Goal: Communication & Community: Answer question/provide support

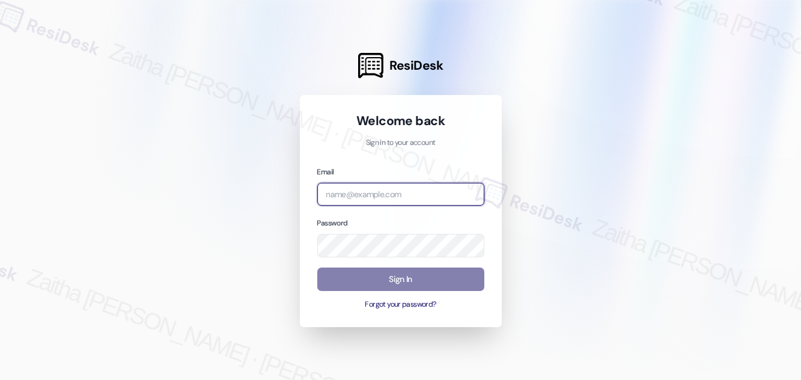
click at [374, 194] on input "email" at bounding box center [400, 194] width 167 height 23
type input "[EMAIL_ADDRESS][PERSON_NAME][DOMAIN_NAME]"
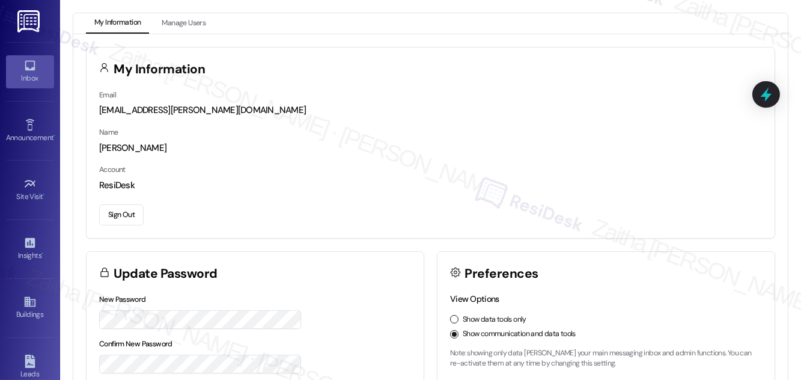
click at [25, 82] on div "Inbox" at bounding box center [30, 78] width 60 height 12
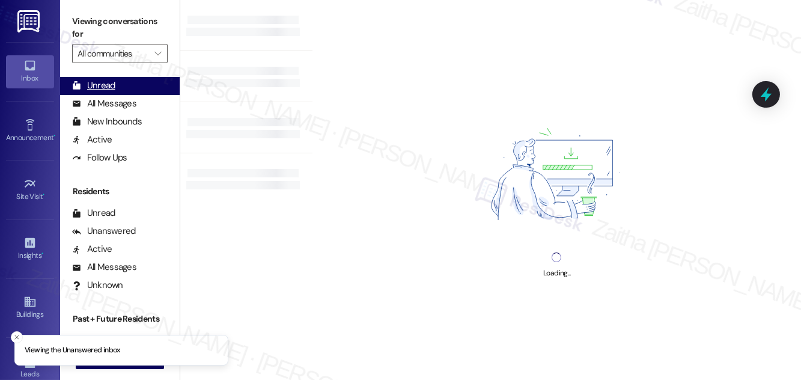
scroll to position [231, 0]
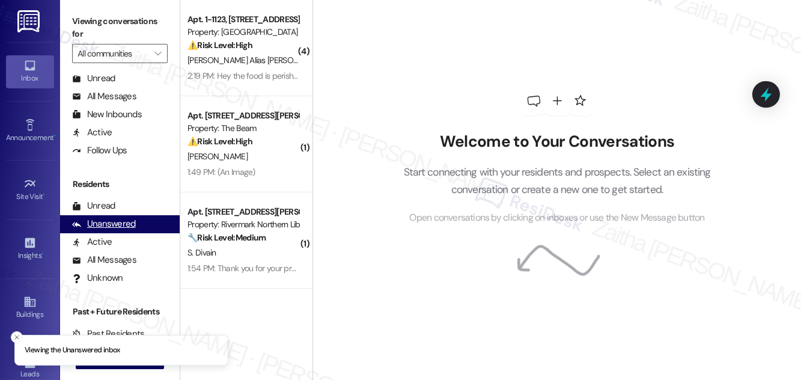
click at [115, 222] on div "Unanswered" at bounding box center [104, 223] width 64 height 13
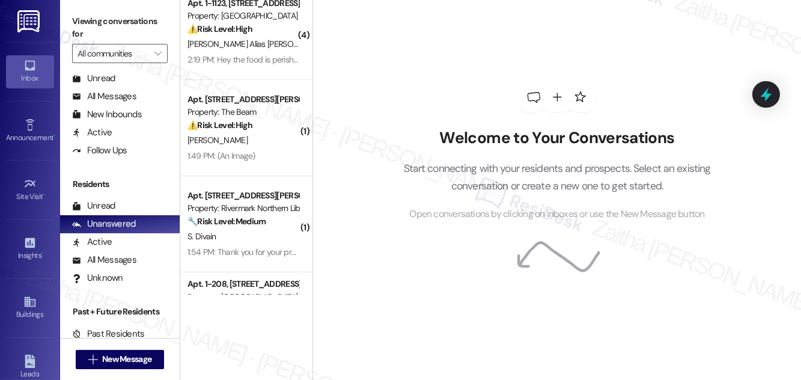
scroll to position [0, 0]
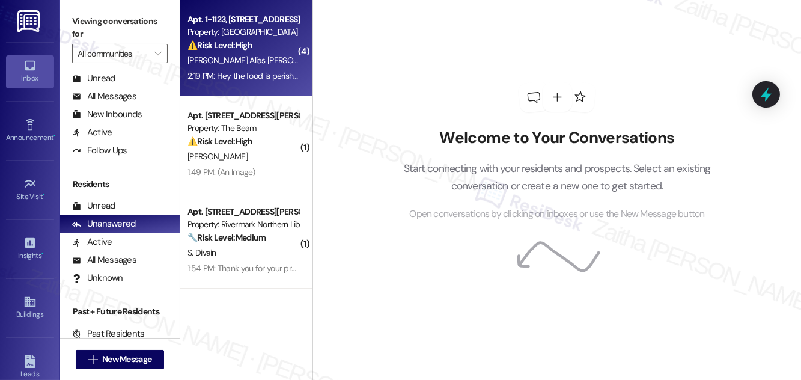
click at [276, 48] on div "⚠️ Risk Level: High The resident indicates the package contains perishable food…" at bounding box center [242, 45] width 111 height 13
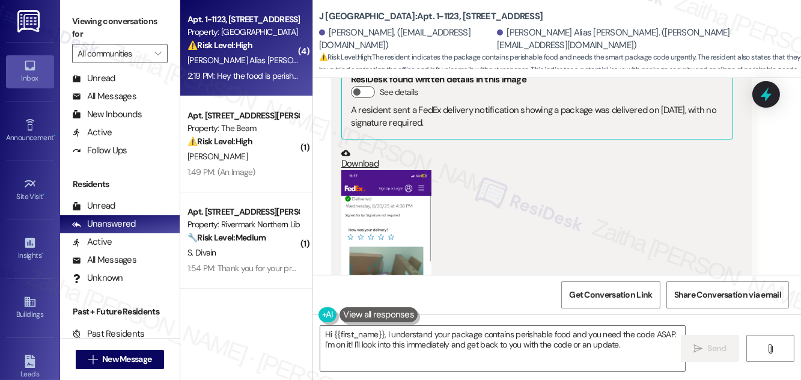
scroll to position [3444, 0]
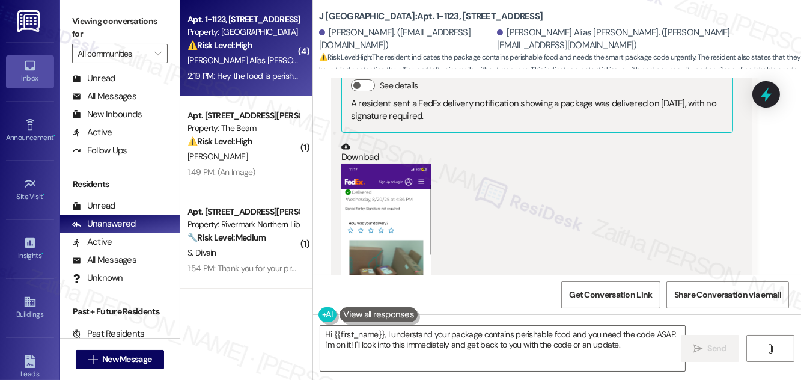
click at [399, 190] on button "Zoom image" at bounding box center [386, 260] width 90 height 195
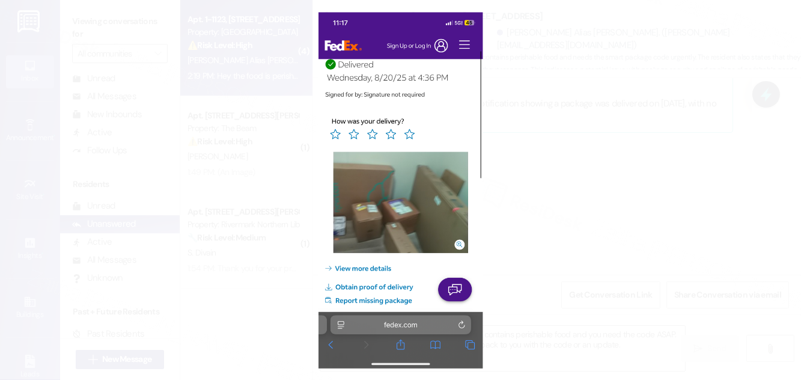
click at [609, 168] on button "Unzoom image" at bounding box center [400, 190] width 801 height 380
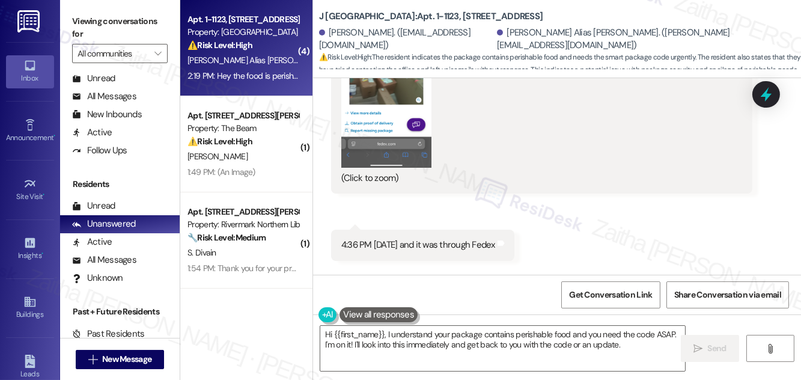
scroll to position [3935, 0]
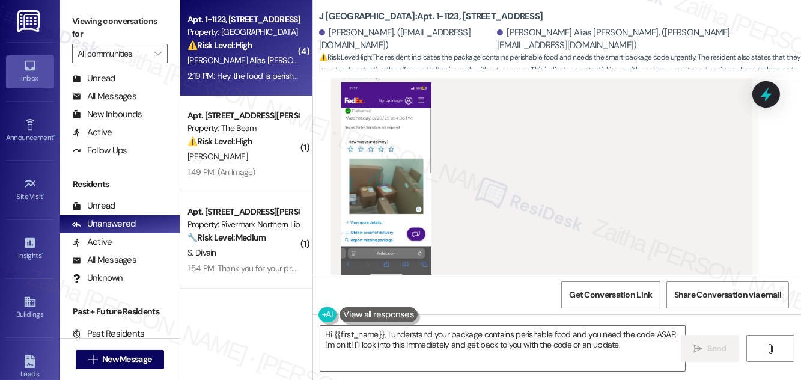
click at [379, 164] on button "Zoom image" at bounding box center [386, 179] width 90 height 195
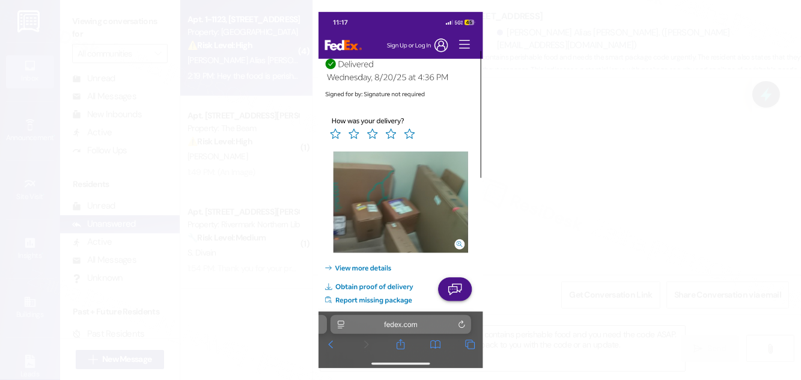
click at [606, 153] on button "Unzoom image" at bounding box center [400, 190] width 801 height 380
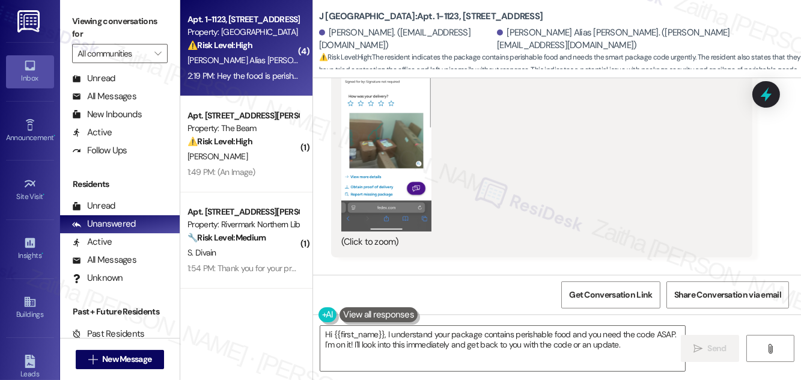
scroll to position [4099, 0]
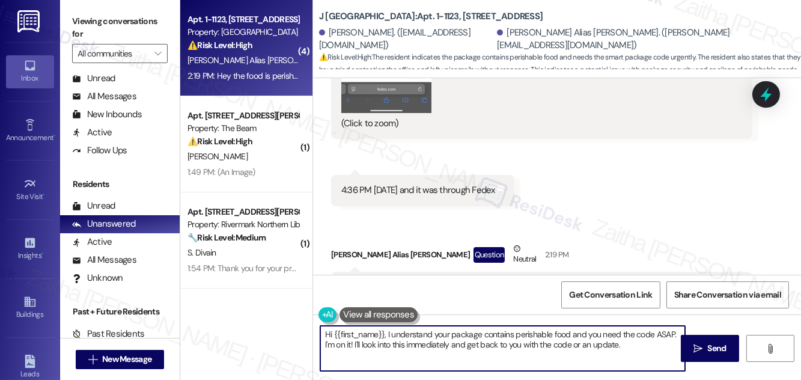
click at [328, 333] on textarea "Hi {{first_name}}, I understand your package contains perishable food and you n…" at bounding box center [502, 348] width 365 height 45
click at [496, 332] on textarea "Thank you for sending the photos, {{first_name}}, I understand your package con…" at bounding box center [502, 348] width 365 height 45
click at [530, 344] on textarea "Thank you for sending the photos, {{first_name}}! I understand your package con…" at bounding box center [502, 348] width 365 height 45
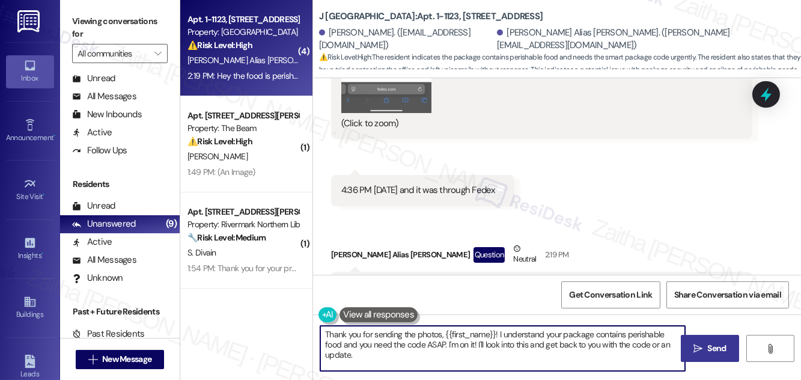
type textarea "Thank you for sending the photos, {{first_name}}! I understand your package con…"
click at [719, 345] on span "Send" at bounding box center [717, 348] width 19 height 13
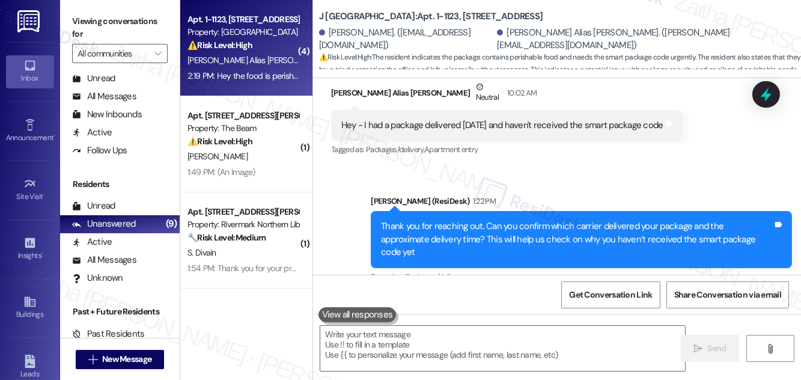
scroll to position [3062, 0]
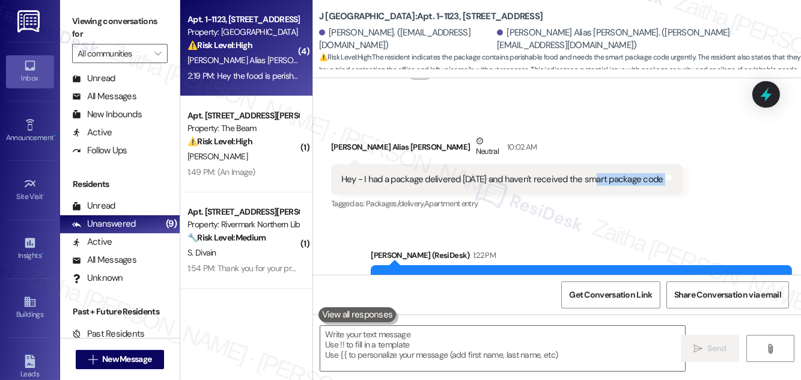
drag, startPoint x: 590, startPoint y: 165, endPoint x: 682, endPoint y: 166, distance: 92.5
click at [682, 166] on div "Hey - I had a package delivered [DATE] and haven't received the smart package c…" at bounding box center [506, 179] width 351 height 31
copy div "smart package code Tags and notes"
click at [770, 97] on icon at bounding box center [766, 94] width 14 height 19
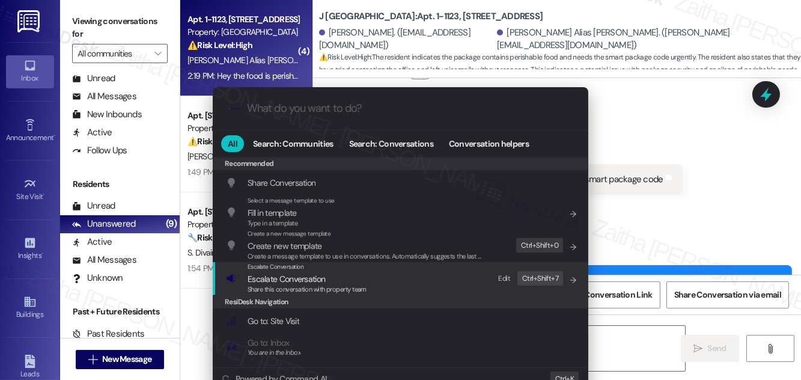
click at [291, 276] on span "Escalate Conversation" at bounding box center [286, 278] width 77 height 11
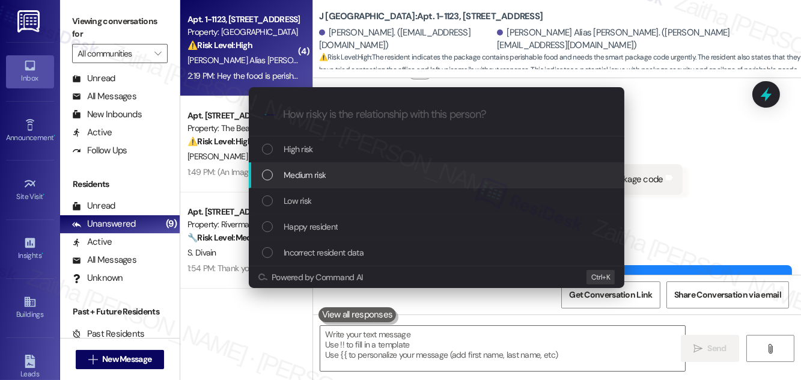
click at [314, 174] on span "Medium risk" at bounding box center [305, 174] width 42 height 13
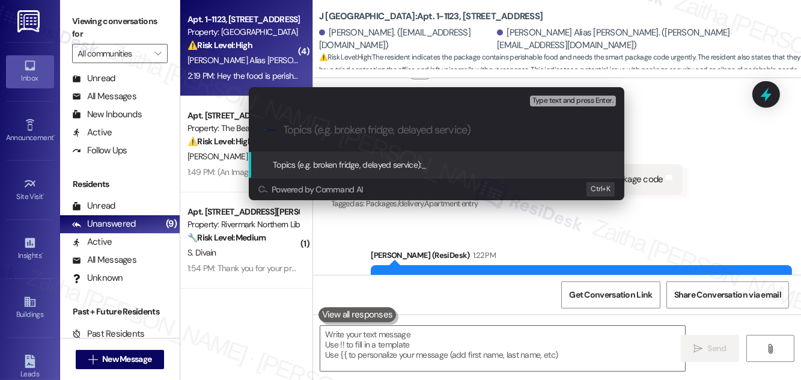
paste input "smart package code"
click at [291, 126] on input "smart package code" at bounding box center [441, 130] width 317 height 13
click at [320, 128] on input "Smart package code" at bounding box center [441, 130] width 317 height 13
click at [363, 133] on input "Smart Package code" at bounding box center [441, 130] width 317 height 13
click at [416, 134] on input "Smart Package Code" at bounding box center [441, 130] width 317 height 13
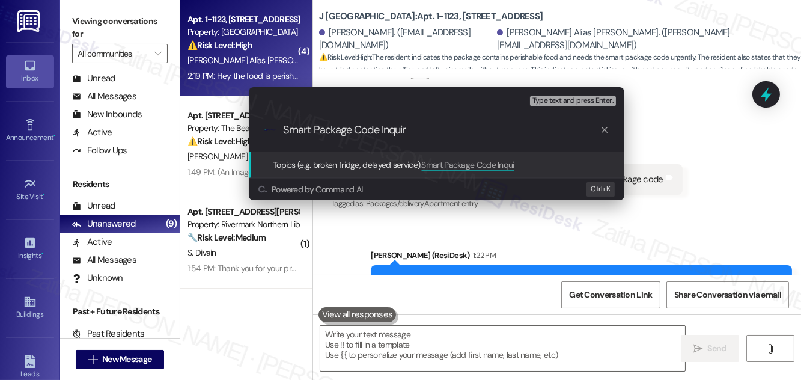
type input "Smart Package Code Inquiry"
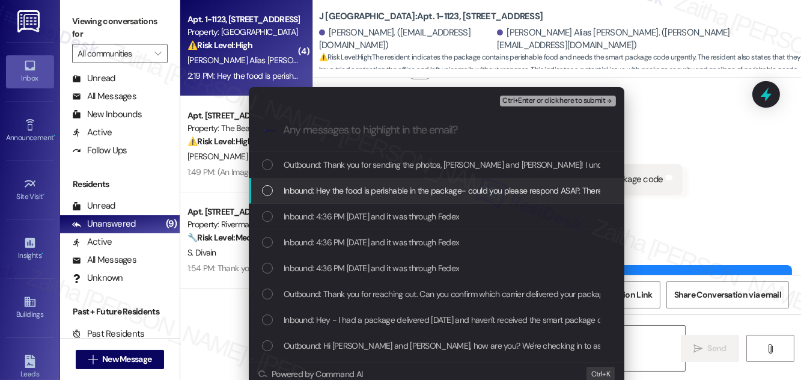
click at [365, 191] on span "Inbound: Hey the food is perishable in the package- could you please respond AS…" at bounding box center [711, 190] width 855 height 13
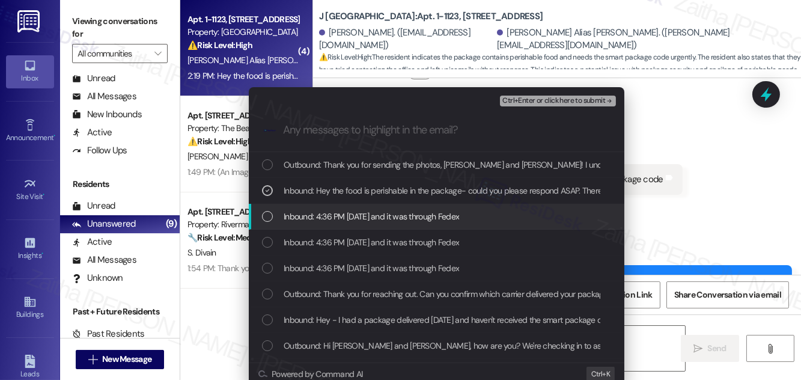
click at [362, 222] on span "Inbound: 4:36 PM [DATE] and it was through Fedex" at bounding box center [371, 216] width 175 height 13
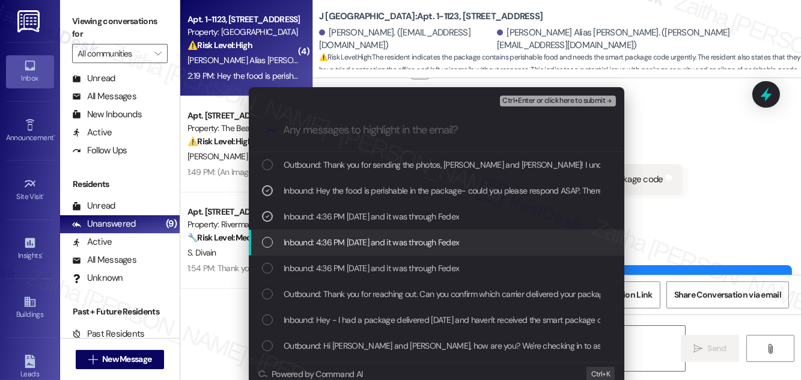
click at [366, 241] on span "Inbound: 4:36 PM [DATE] and it was through Fedex" at bounding box center [371, 242] width 175 height 13
click at [357, 244] on span "Inbound: 4:36 PM [DATE] and it was through Fedex" at bounding box center [371, 242] width 175 height 13
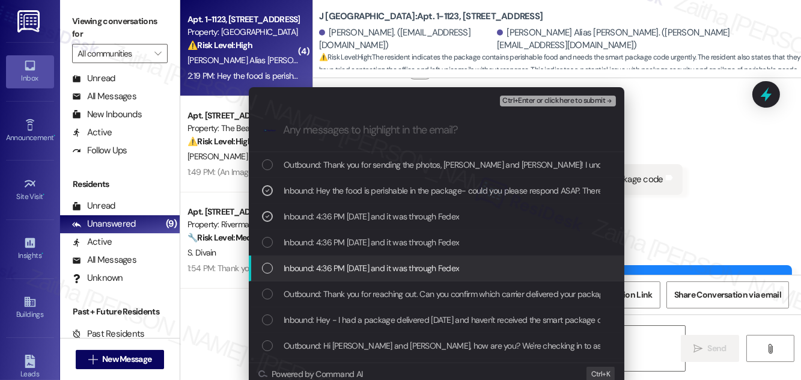
click at [397, 259] on div "Inbound: 4:36 PM [DATE] and it was through Fedex" at bounding box center [436, 268] width 375 height 26
click at [395, 262] on span "Inbound: 4:36 PM [DATE] and it was through Fedex" at bounding box center [371, 267] width 175 height 13
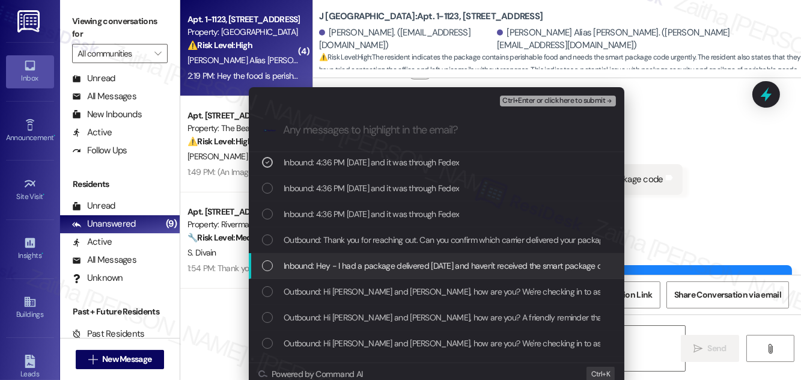
click at [400, 266] on span "Inbound: Hey - I had a package delivered [DATE] and haven't received the smart …" at bounding box center [450, 265] width 332 height 13
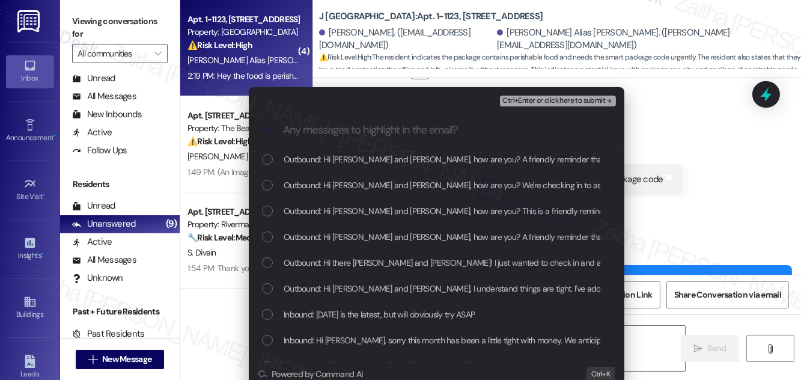
scroll to position [218, 0]
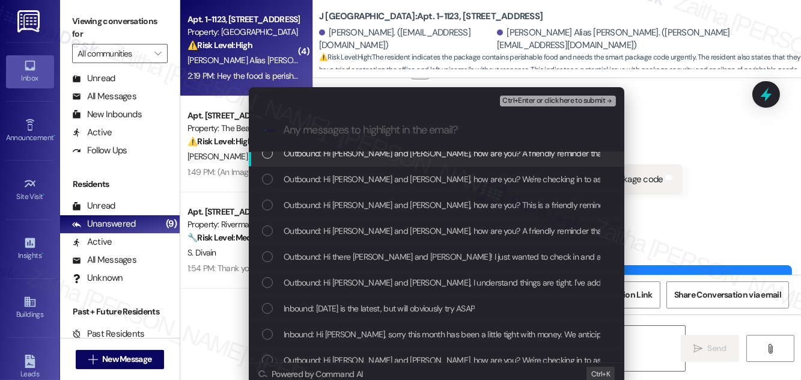
click at [528, 99] on span "Ctrl+Enter or click here to submit" at bounding box center [553, 101] width 103 height 8
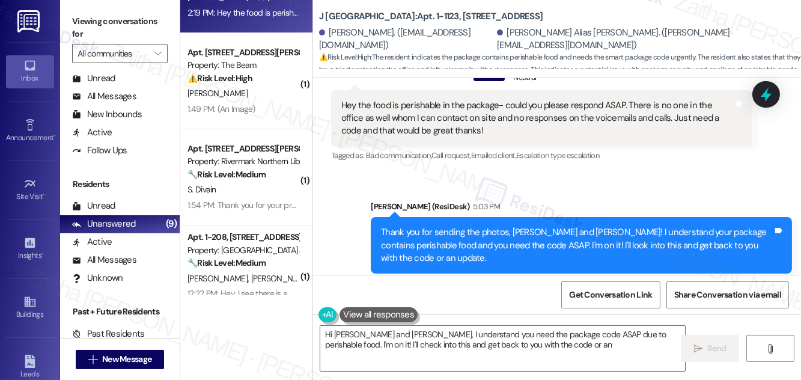
scroll to position [0, 0]
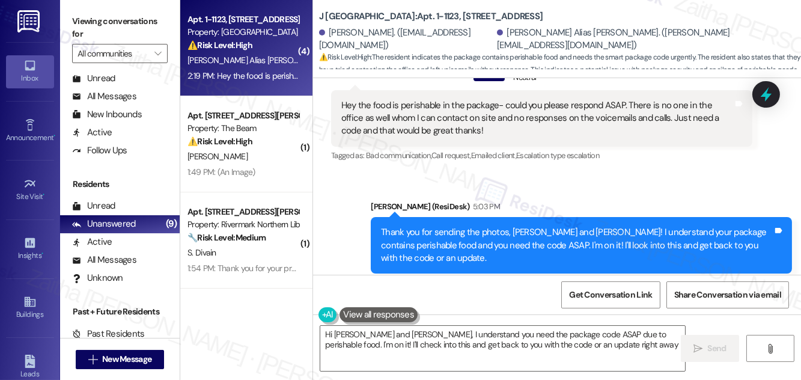
type textarea "Hi [PERSON_NAME] and [PERSON_NAME], I understand you need the package code ASAP…"
click at [272, 47] on div "⚠️ Risk Level: High The resident indicates the package contains perishable food…" at bounding box center [242, 45] width 111 height 13
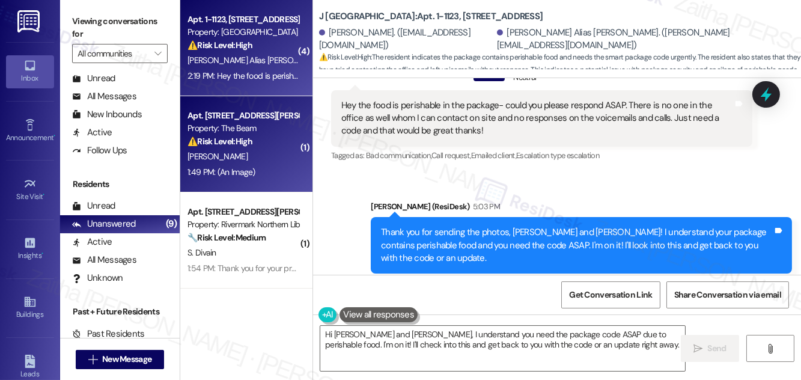
click at [280, 138] on div "⚠️ Risk Level: High The resident is reporting a missing package after checking …" at bounding box center [242, 141] width 111 height 13
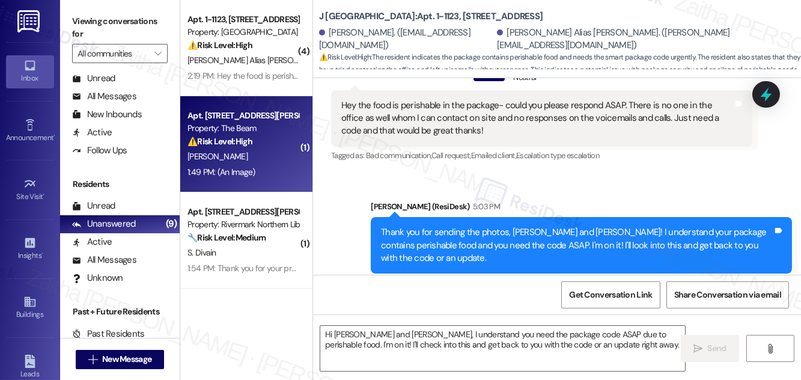
type textarea "Fetching suggested responses. Please feel free to read through the conversation…"
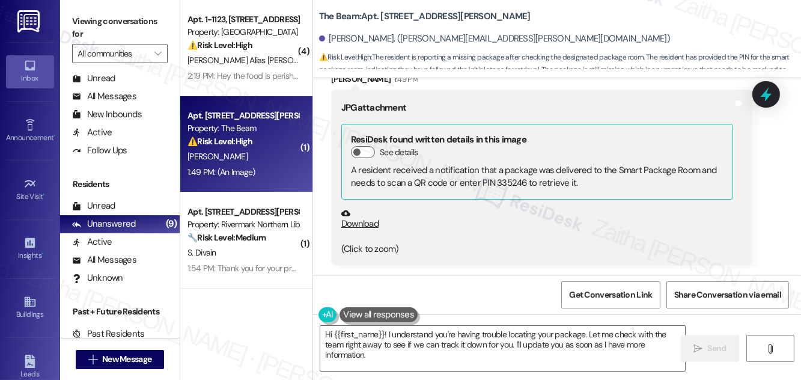
scroll to position [27629, 0]
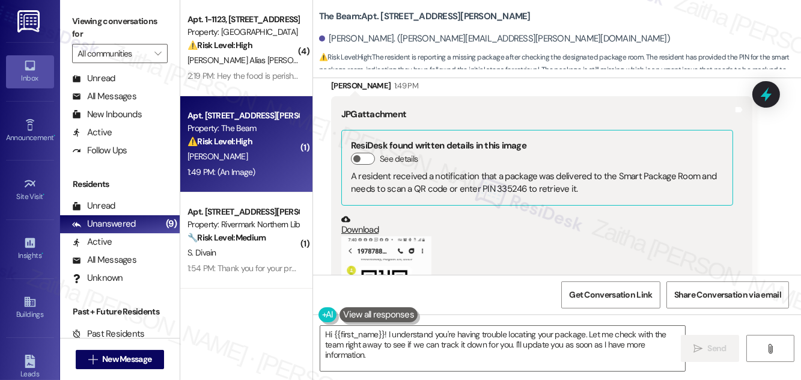
click at [421, 236] on button "Zoom image" at bounding box center [386, 328] width 90 height 185
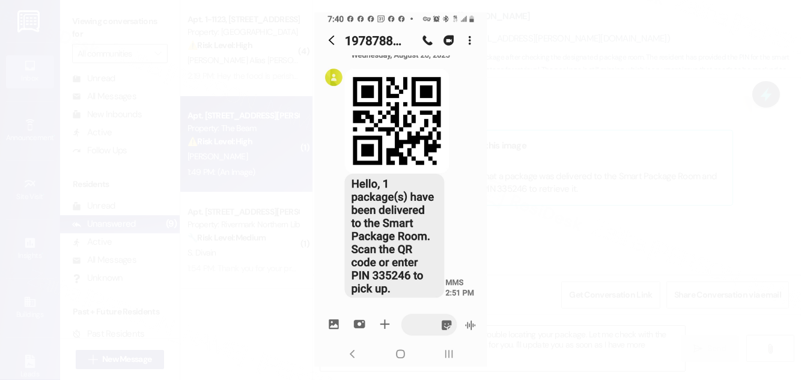
click at [610, 217] on button "Unzoom image" at bounding box center [400, 190] width 801 height 380
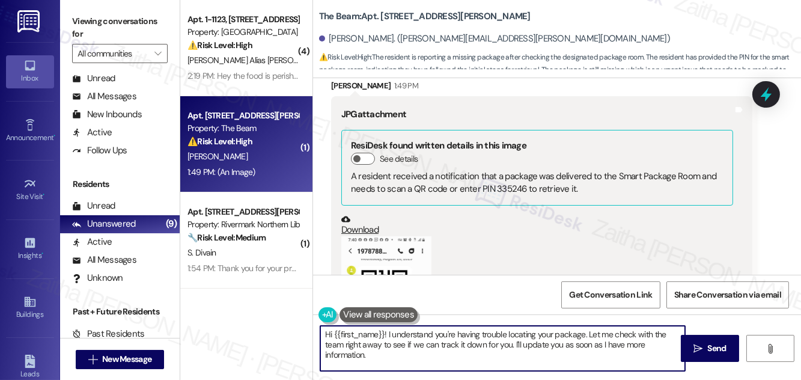
drag, startPoint x: 583, startPoint y: 334, endPoint x: 321, endPoint y: 331, distance: 262.0
click at [321, 331] on textarea "Hi {{first_name}}! I understand you're having trouble locating your package. Le…" at bounding box center [502, 348] width 365 height 45
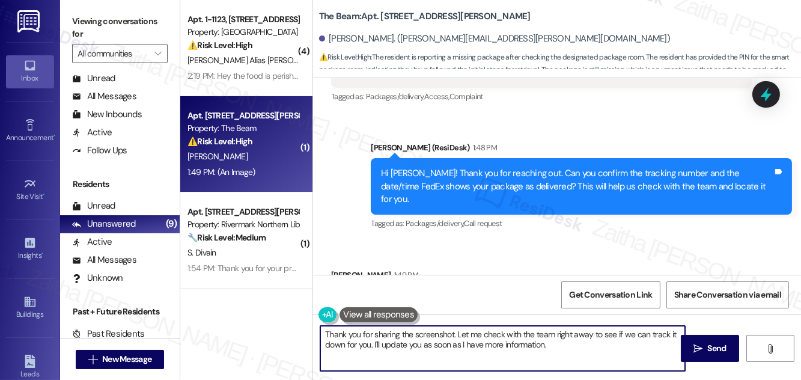
scroll to position [27520, 0]
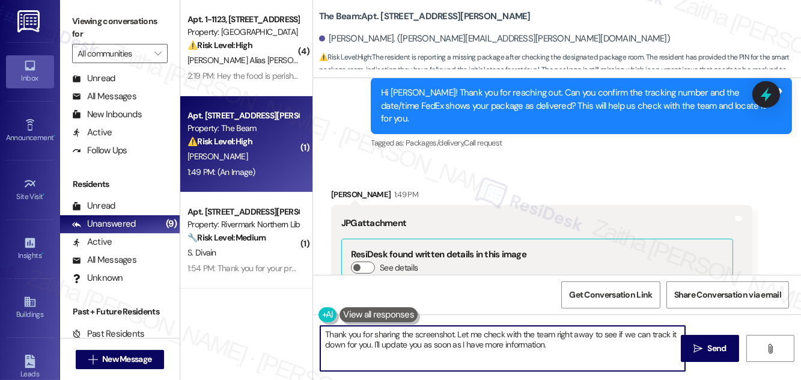
click at [583, 331] on textarea "Thank you for sharing the screenshot. Let me check with the team right away to …" at bounding box center [502, 348] width 365 height 45
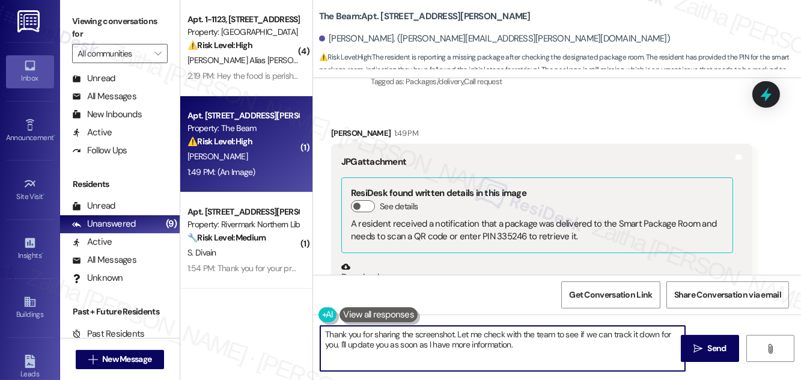
scroll to position [27629, 0]
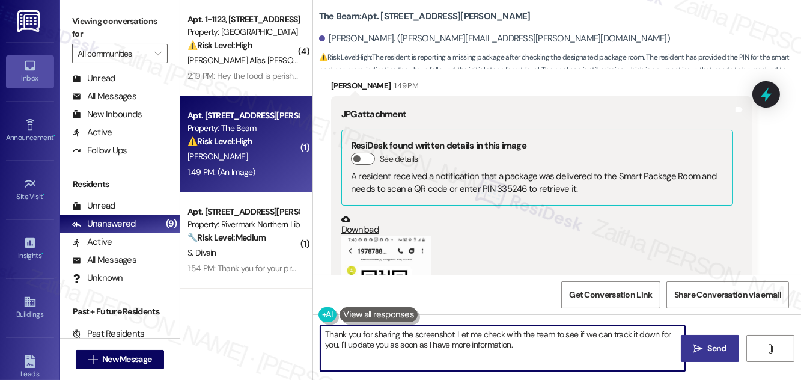
type textarea "Thank you for sharing the screenshot. Let me check with the team to see if we c…"
click at [710, 346] on span "Send" at bounding box center [717, 348] width 19 height 13
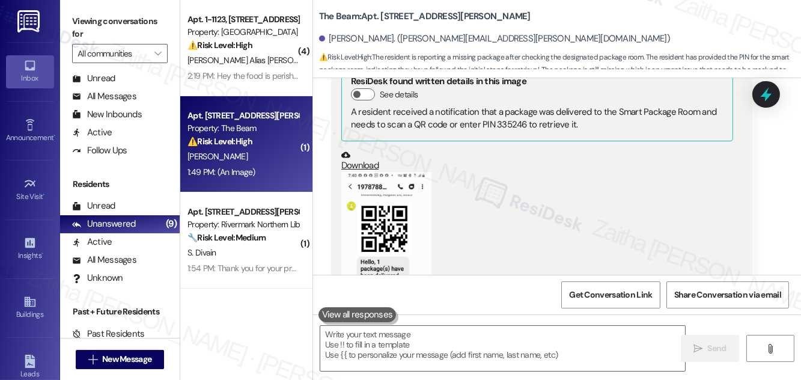
scroll to position [27725, 0]
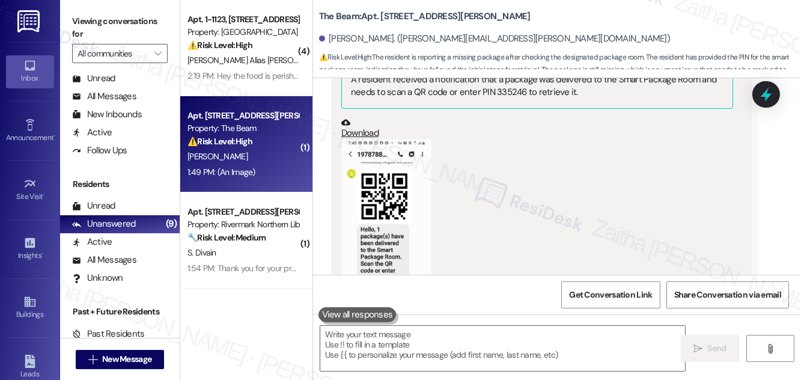
drag, startPoint x: 466, startPoint y: 251, endPoint x: 610, endPoint y: 253, distance: 143.6
copy div "Thank you for sharing the screenshot. Let me check with the team to see if we c…"
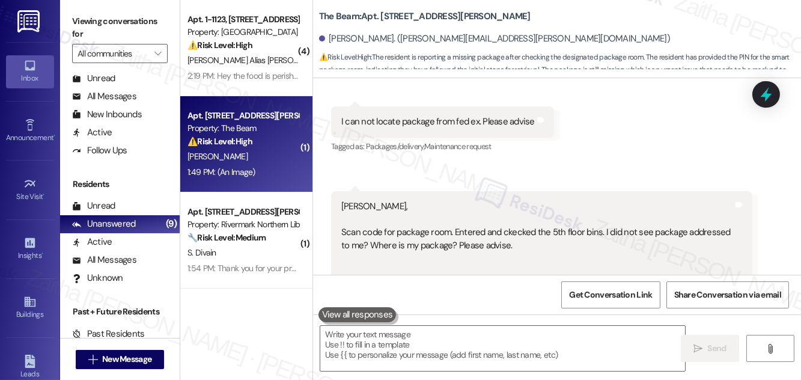
scroll to position [27179, 0]
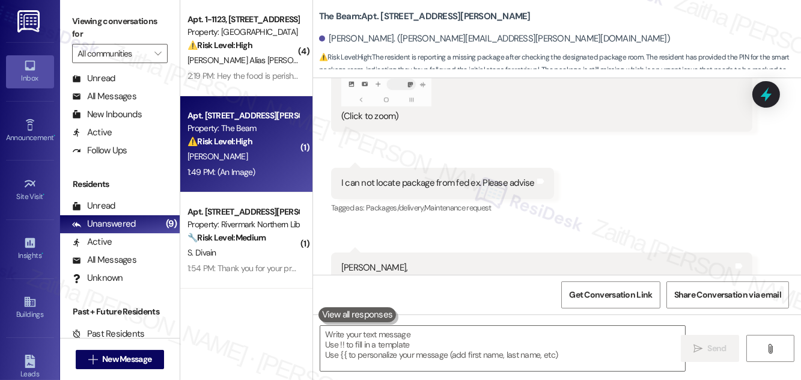
drag, startPoint x: 333, startPoint y: 123, endPoint x: 555, endPoint y: 140, distance: 222.3
click at [555, 252] on div "[PERSON_NAME], Scan code for package room. Entered and ckecked the 5th floor bi…" at bounding box center [541, 300] width 421 height 96
copy div "Scan code for package room. Entered and ckecked the 5th floor bins. I did not s…"
drag, startPoint x: 758, startPoint y: 165, endPoint x: 759, endPoint y: 116, distance: 48.7
click at [757, 162] on div "Received via SMS [PERSON_NAME] 12:23 PM JPG attachment ResiDesk found written d…" at bounding box center [557, 55] width 488 height 637
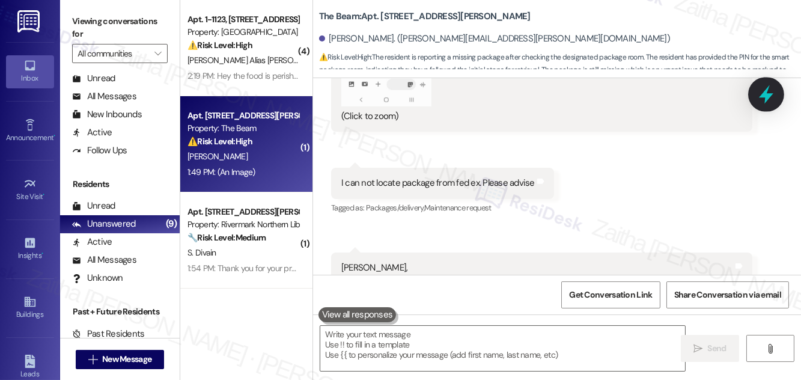
click at [765, 100] on icon at bounding box center [766, 94] width 14 height 19
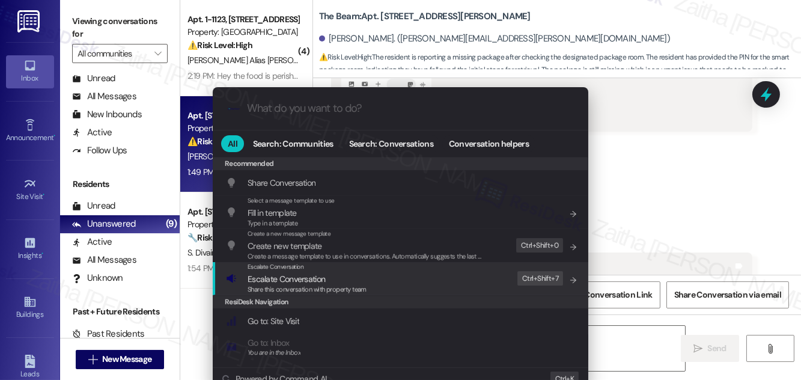
click at [273, 282] on span "Escalate Conversation" at bounding box center [286, 278] width 77 height 11
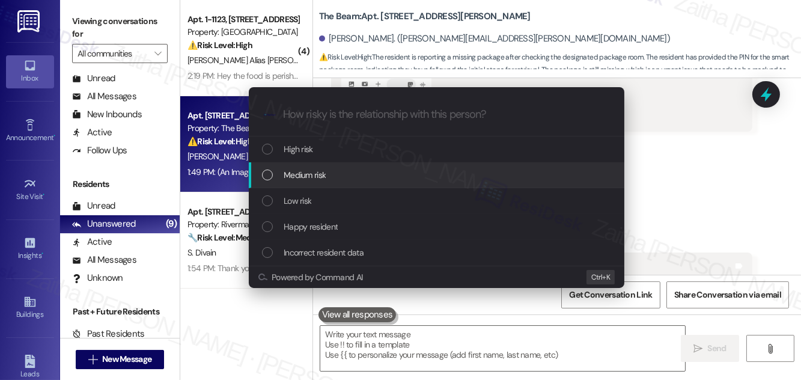
click at [308, 172] on span "Medium risk" at bounding box center [305, 174] width 42 height 13
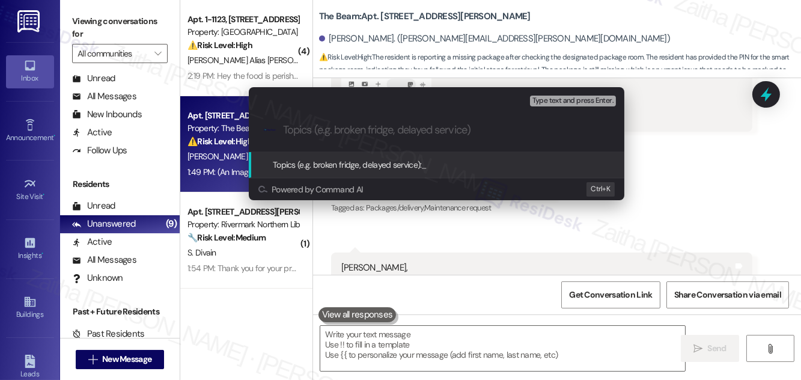
paste input "Package Room Inquiry – Resident Unable to Locate Delivery"
type input "Package Room Inquiry – Resident Unable to Locate Delivery"
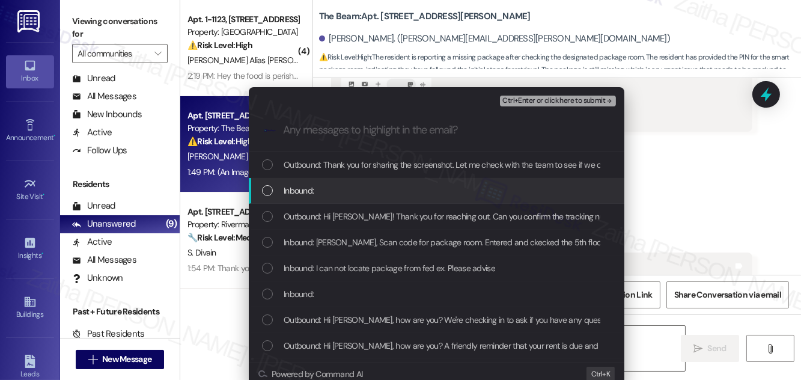
click at [389, 179] on div "Inbound:" at bounding box center [436, 191] width 375 height 26
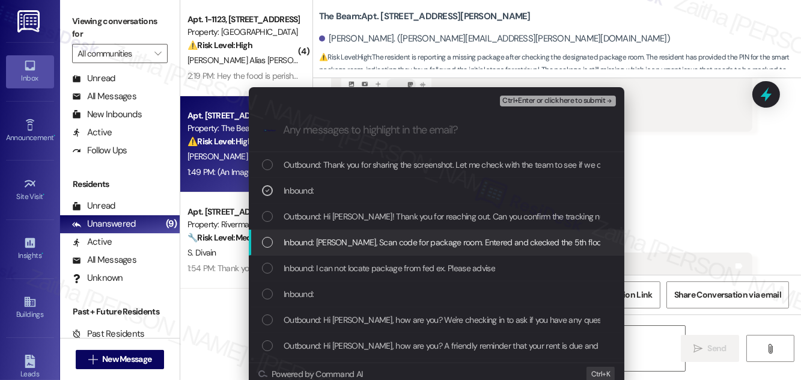
click at [369, 238] on span "Inbound: [PERSON_NAME], Scan code for package room. Entered and ckecked the 5th…" at bounding box center [591, 242] width 615 height 13
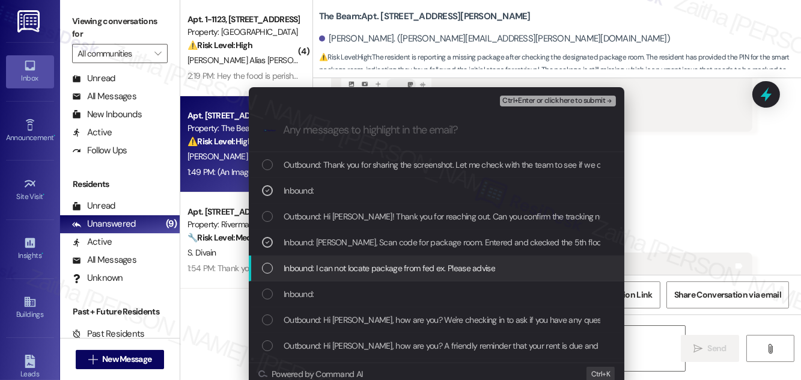
click at [367, 264] on span "Inbound: I can not locate package from fed ex. Please advise" at bounding box center [389, 267] width 211 height 13
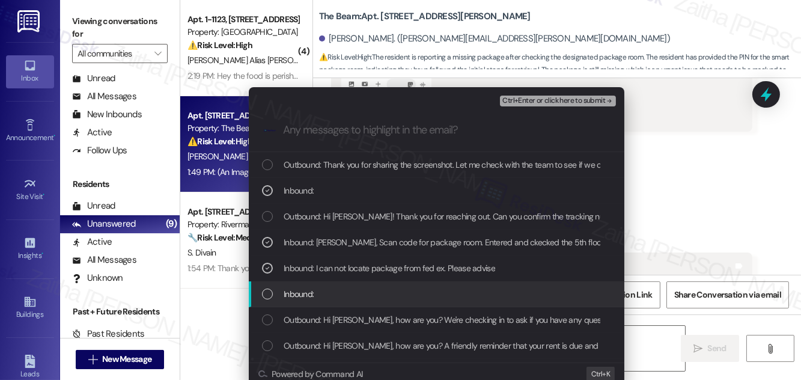
click at [381, 294] on div "Inbound:" at bounding box center [437, 293] width 351 height 13
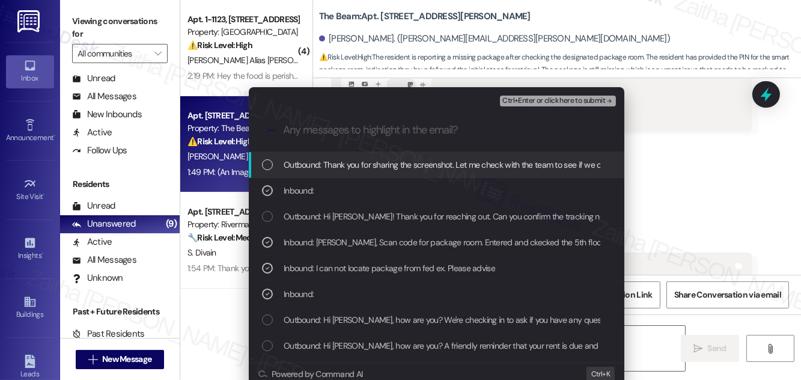
click at [537, 107] on div "Ctrl+Enter or click here to submit" at bounding box center [559, 101] width 118 height 16
click at [538, 102] on span "Ctrl+Enter or click here to submit" at bounding box center [553, 101] width 103 height 8
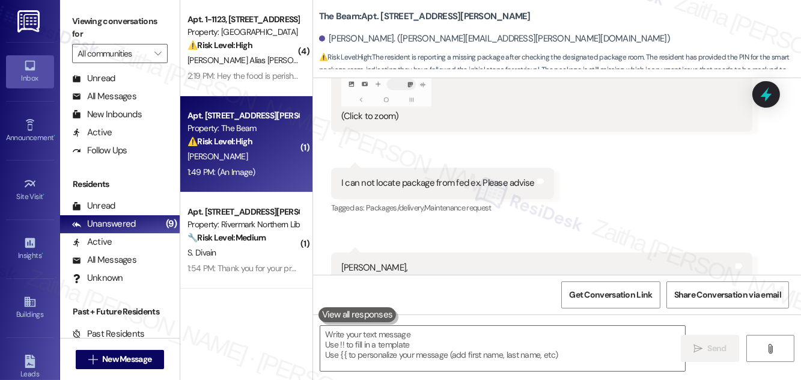
scroll to position [27725, 0]
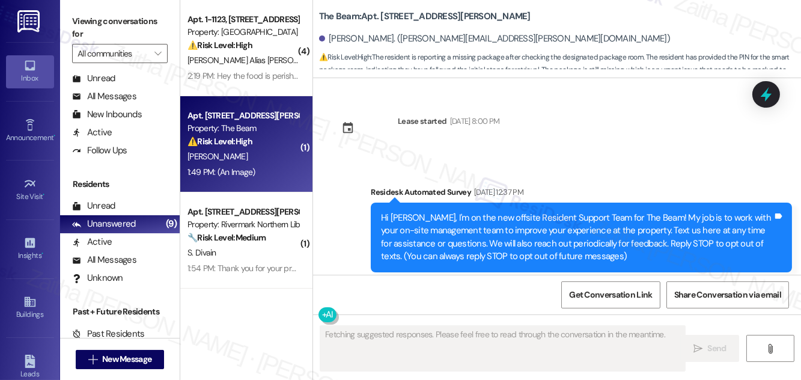
type textarea "Fetching suggested responses. Please feel free to read through the conversation…"
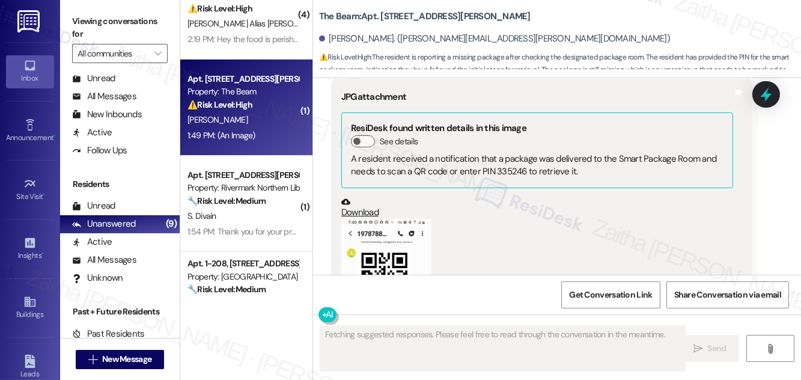
scroll to position [54, 0]
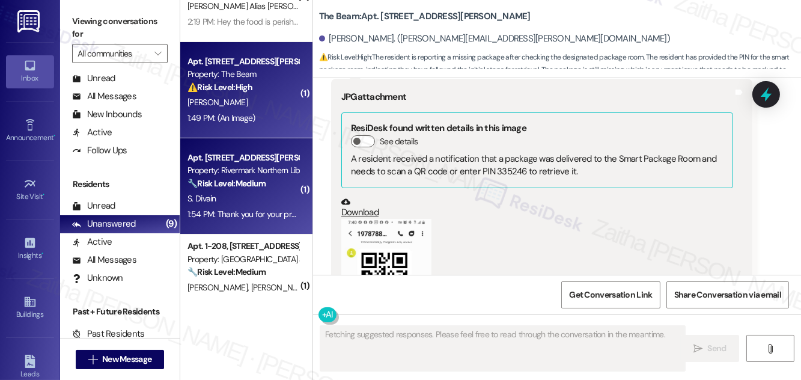
click at [253, 202] on div "S. Divain" at bounding box center [243, 198] width 114 height 15
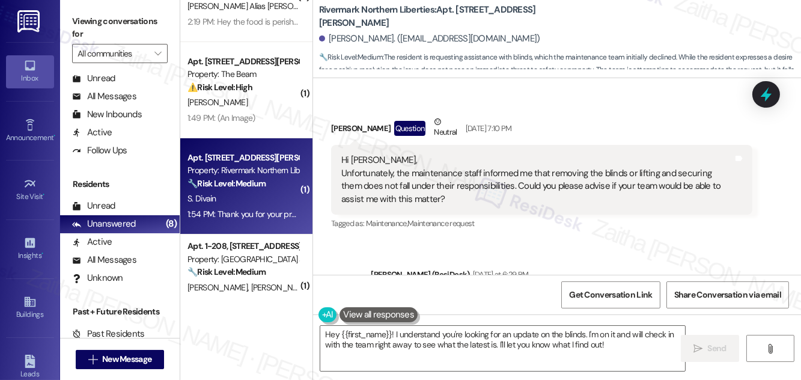
scroll to position [2255, 0]
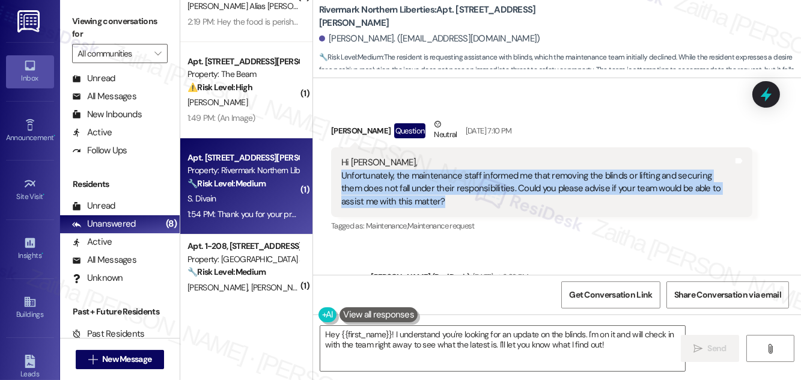
drag, startPoint x: 342, startPoint y: 175, endPoint x: 433, endPoint y: 201, distance: 94.3
click at [433, 201] on div "Hi [PERSON_NAME], Unfortunately, the maintenance staff informed me that removin…" at bounding box center [537, 182] width 392 height 52
copy div "Unfortunately, the maintenance staff informed me that removing the blinds or li…"
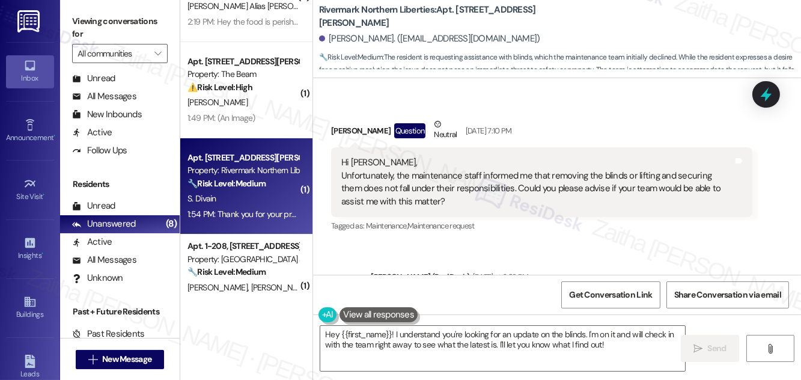
click at [604, 117] on div "Received via SMS [PERSON_NAME] Question Neutral [DATE] 7:10 PM Hi [PERSON_NAME]…" at bounding box center [541, 176] width 439 height 135
click at [764, 99] on icon at bounding box center [766, 94] width 20 height 20
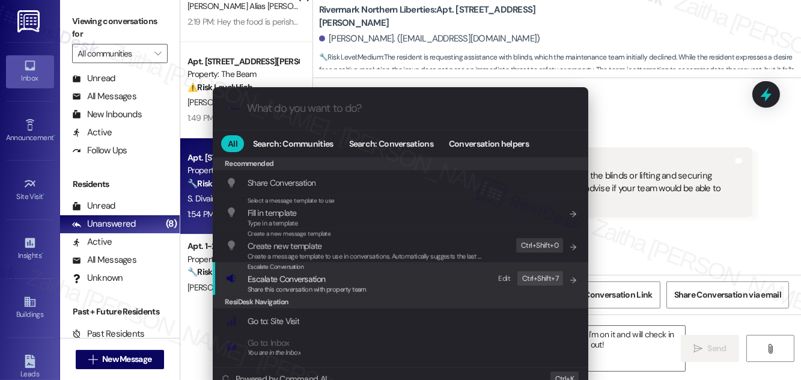
click at [286, 278] on span "Escalate Conversation" at bounding box center [286, 278] width 77 height 11
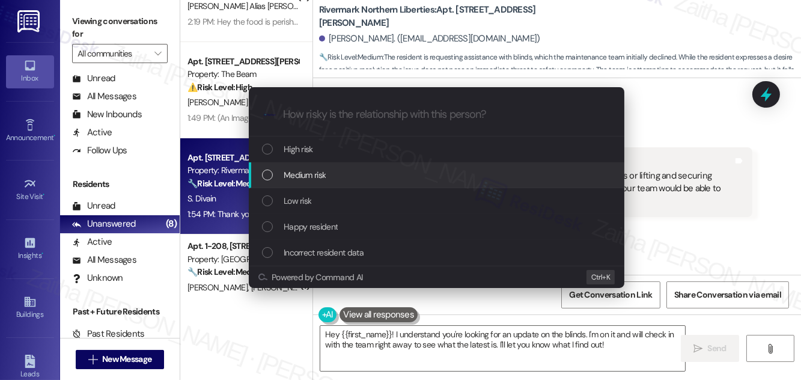
click at [311, 177] on span "Medium risk" at bounding box center [305, 174] width 42 height 13
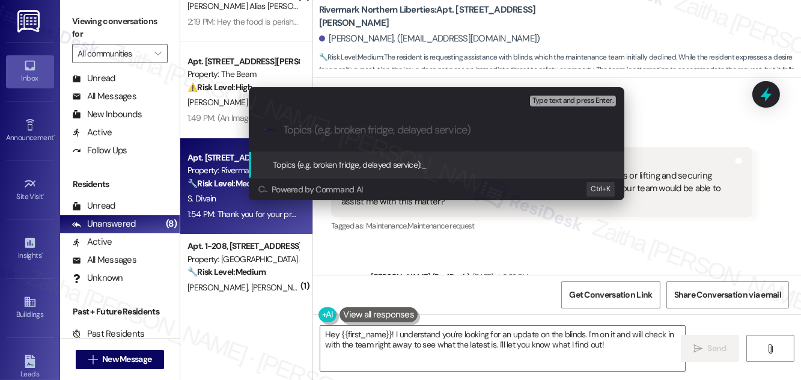
click at [664, 105] on div "Escalate Conversation Medium risk Topics (e.g. broken fridge, delayed service) …" at bounding box center [400, 190] width 801 height 380
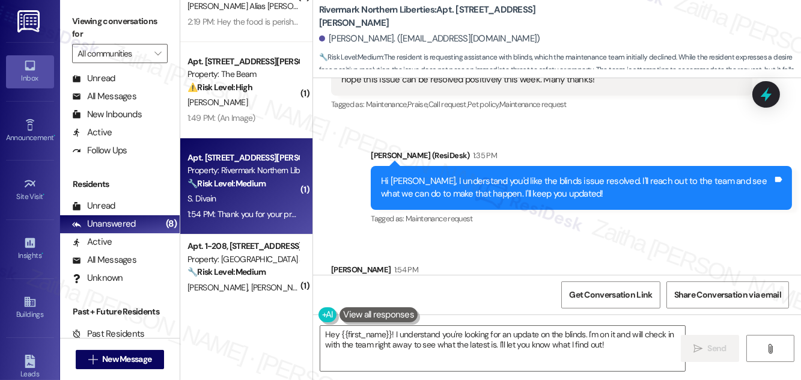
scroll to position [2693, 0]
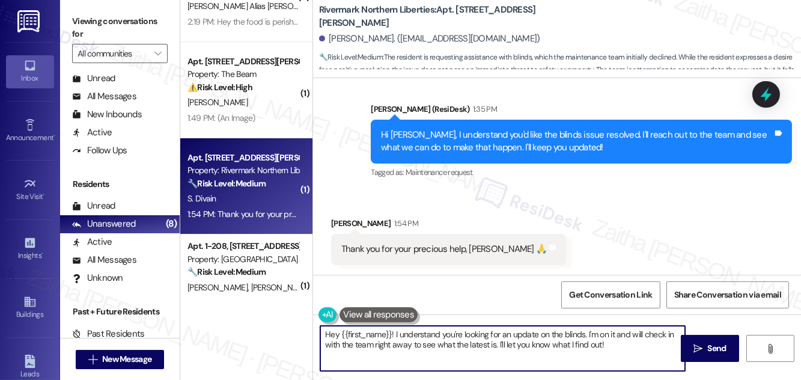
drag, startPoint x: 322, startPoint y: 336, endPoint x: 610, endPoint y: 340, distance: 288.4
click at [610, 341] on textarea "Hey {{first_name}}! I understand you're looking for an update on the blinds. I'…" at bounding box center [502, 348] width 365 height 45
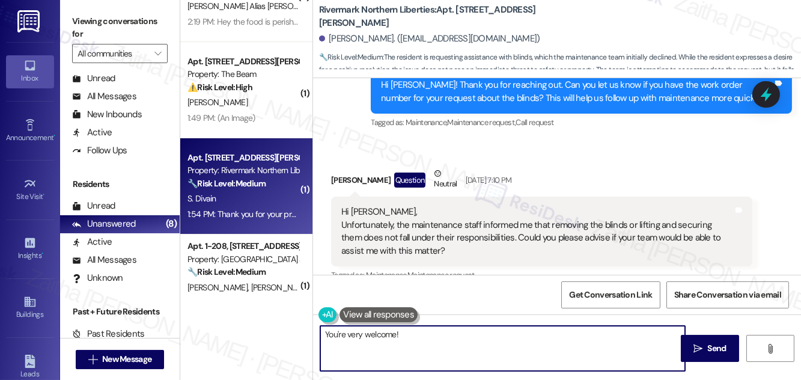
scroll to position [2201, 0]
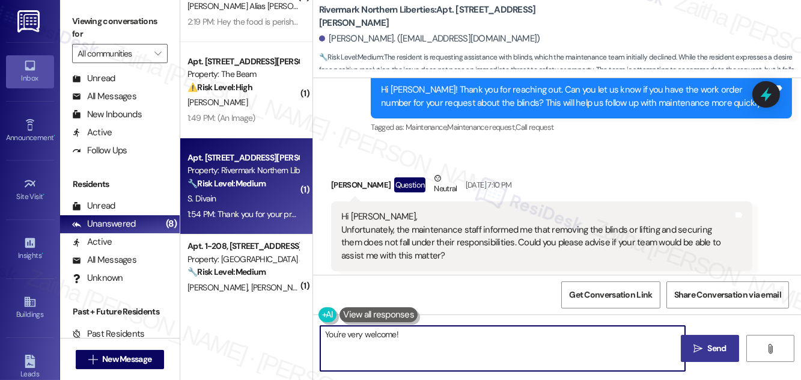
type textarea "You're very welcome!"
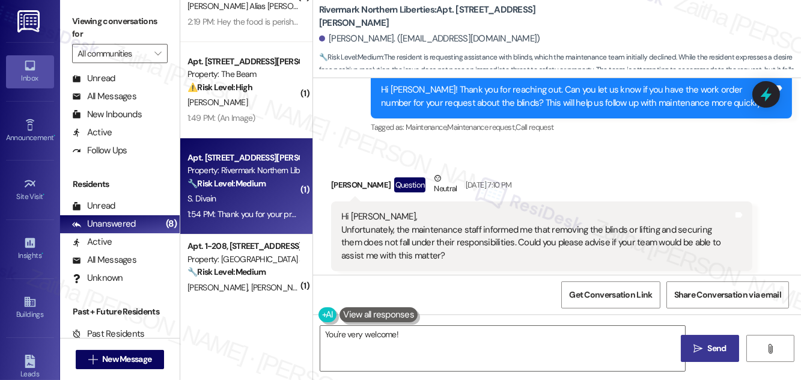
click at [714, 342] on span "Send" at bounding box center [717, 348] width 19 height 13
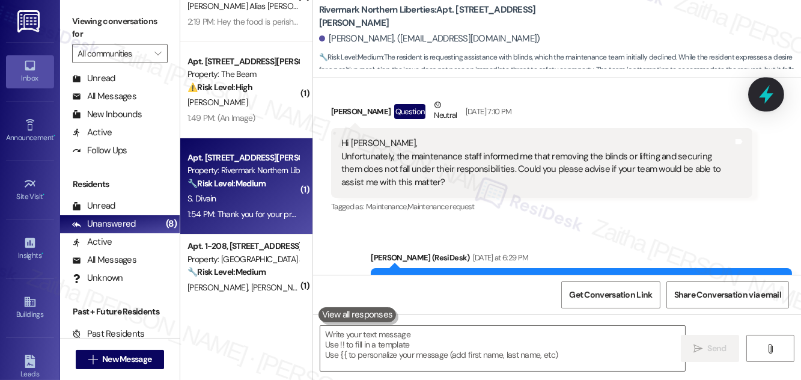
click at [773, 100] on icon at bounding box center [766, 94] width 20 height 20
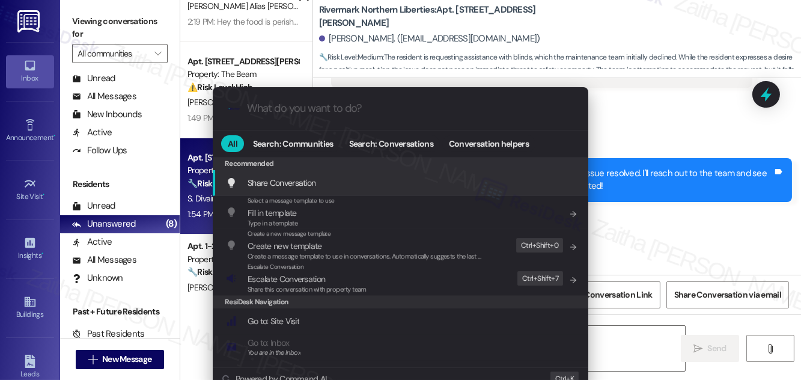
scroll to position [2692, 0]
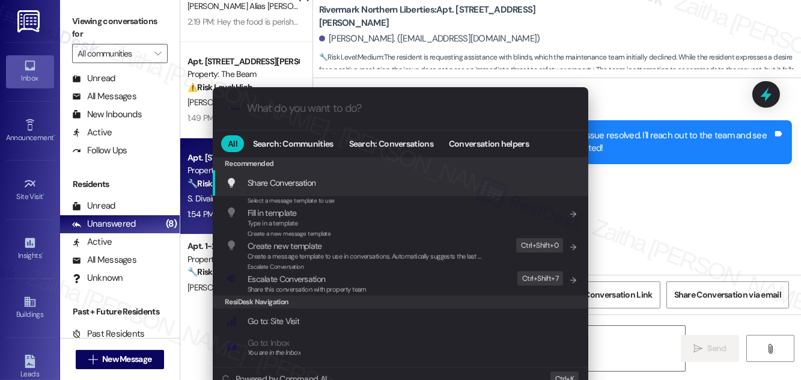
click at [693, 190] on div ".cls-1{fill:#0a055f;}.cls-2{fill:#0cc4c4;} resideskLogoBlueOrange All Search: C…" at bounding box center [400, 190] width 801 height 380
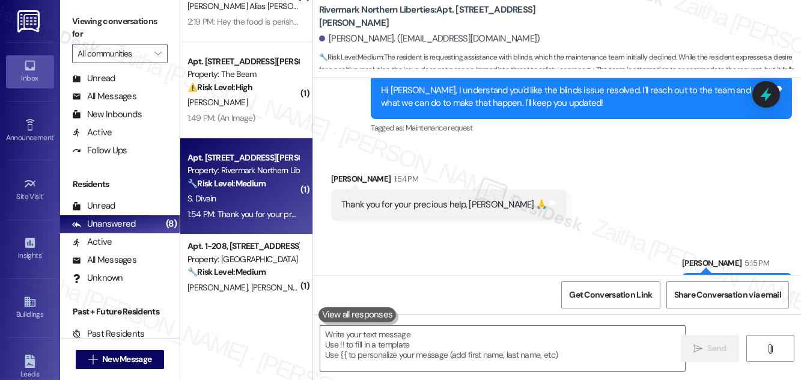
scroll to position [2776, 0]
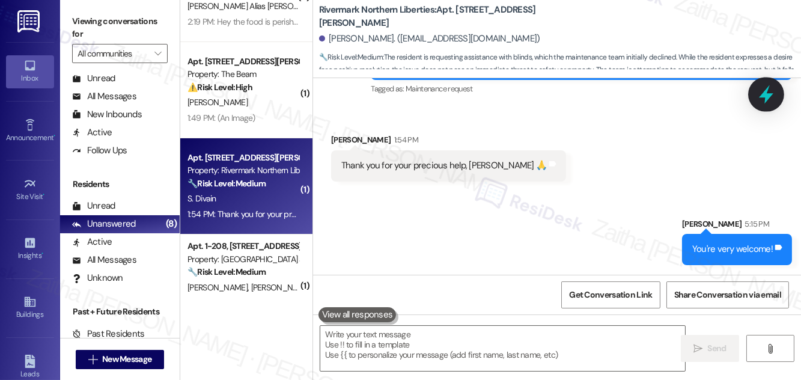
click at [767, 93] on icon at bounding box center [766, 94] width 14 height 19
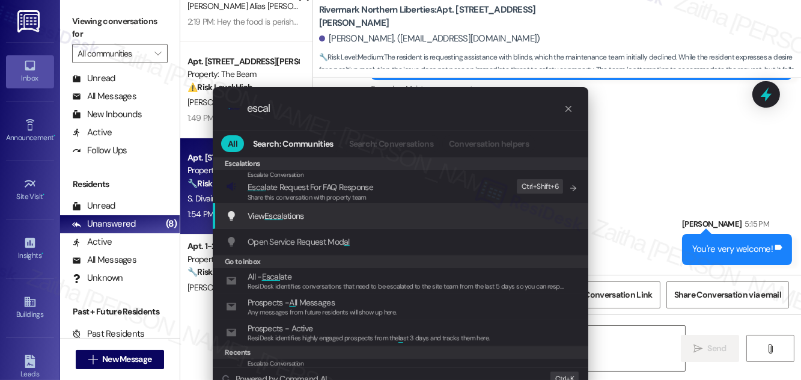
click at [292, 214] on span "View Escal ations" at bounding box center [276, 215] width 56 height 11
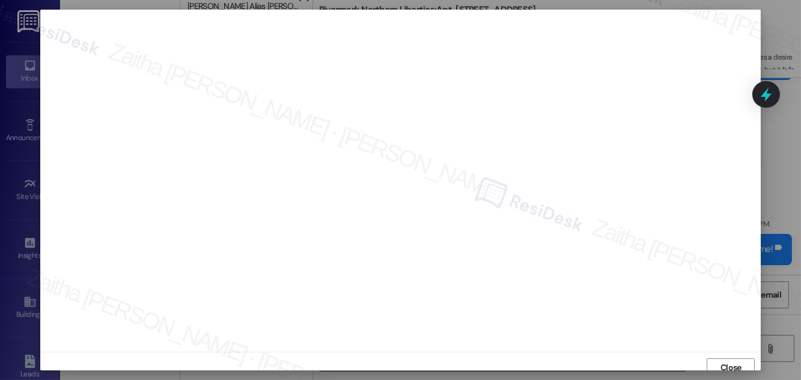
scroll to position [7, 0]
click at [731, 357] on span "Close" at bounding box center [730, 360] width 21 height 13
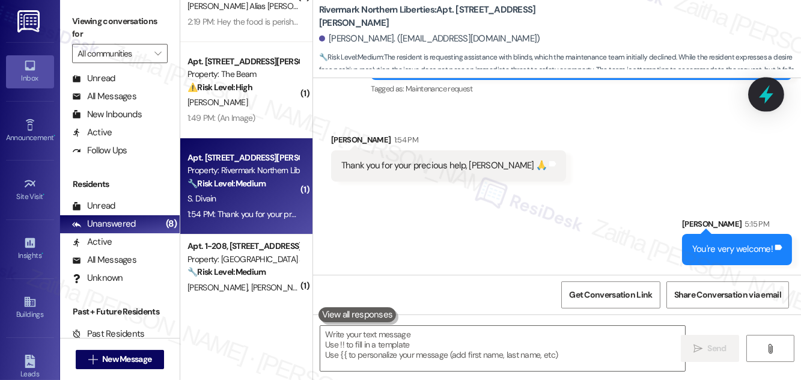
click at [761, 97] on icon at bounding box center [766, 94] width 14 height 19
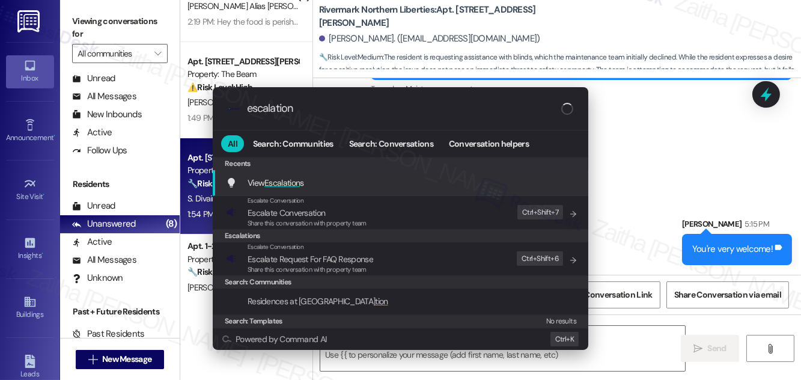
click at [296, 182] on span "Escalation" at bounding box center [281, 182] width 35 height 11
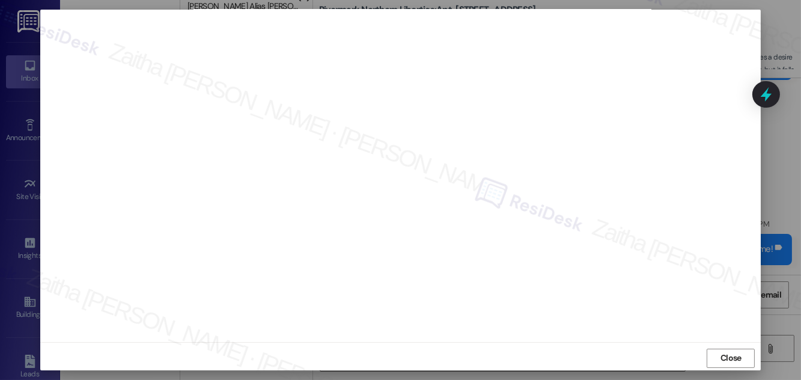
scroll to position [13, 0]
click at [734, 348] on span "Close" at bounding box center [730, 354] width 21 height 13
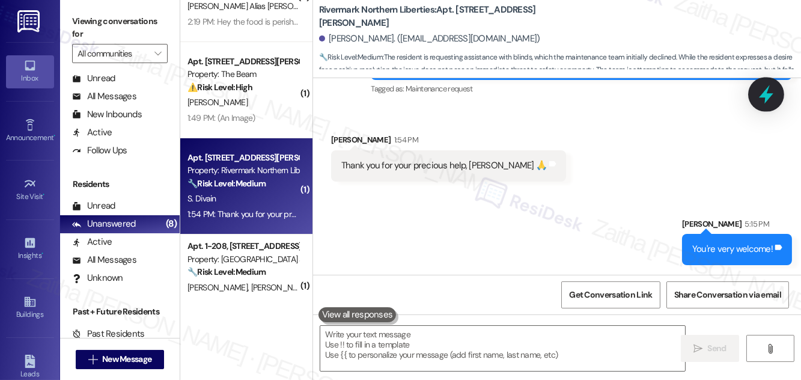
click at [771, 99] on icon at bounding box center [766, 94] width 20 height 20
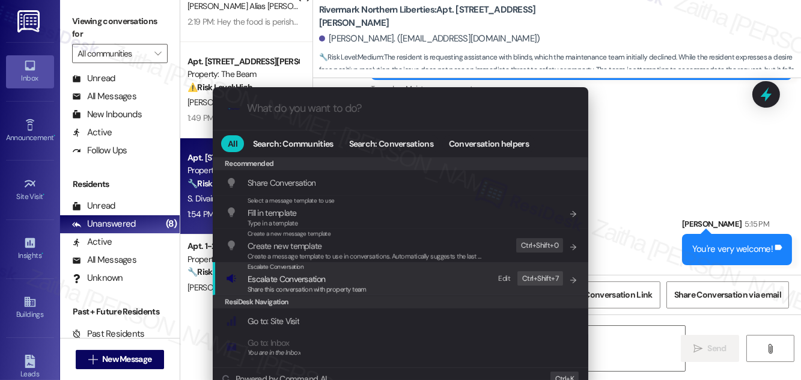
click at [293, 275] on span "Escalate Conversation" at bounding box center [286, 278] width 77 height 11
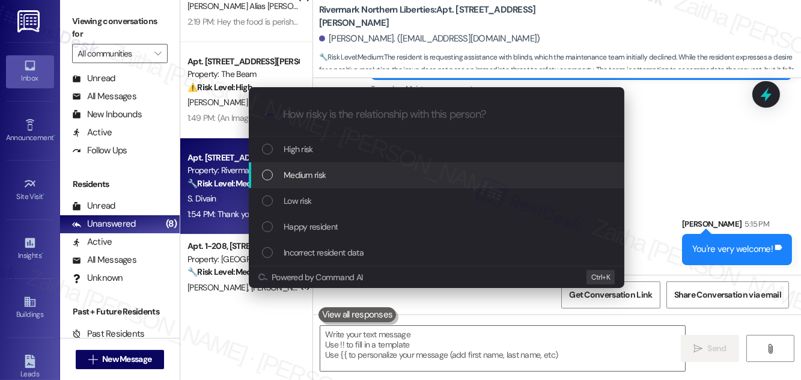
click at [293, 180] on span "Medium risk" at bounding box center [305, 174] width 42 height 13
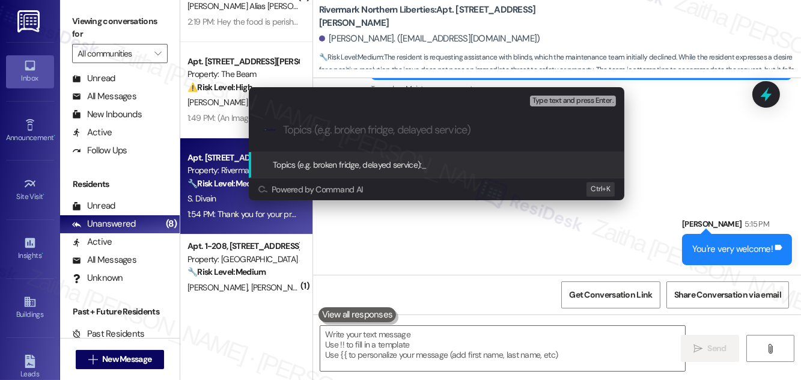
paste input "Resident Inquiry: Blinds Removal/Securing Not Covered by Maintenance"
type input "Resident Inquiry: Blinds Removal/Securing Not Covered by Maintenance"
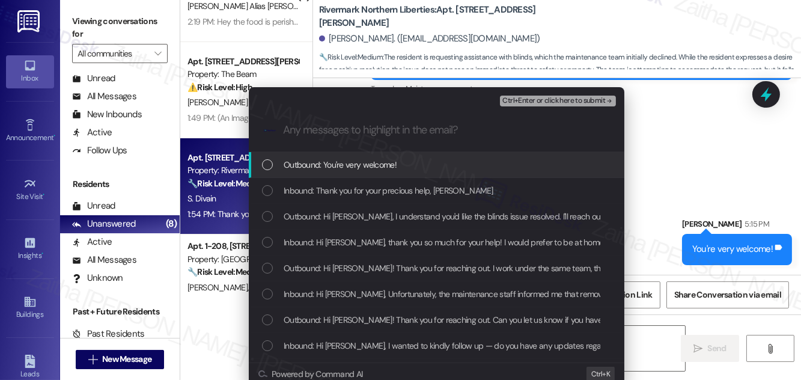
scroll to position [0, 0]
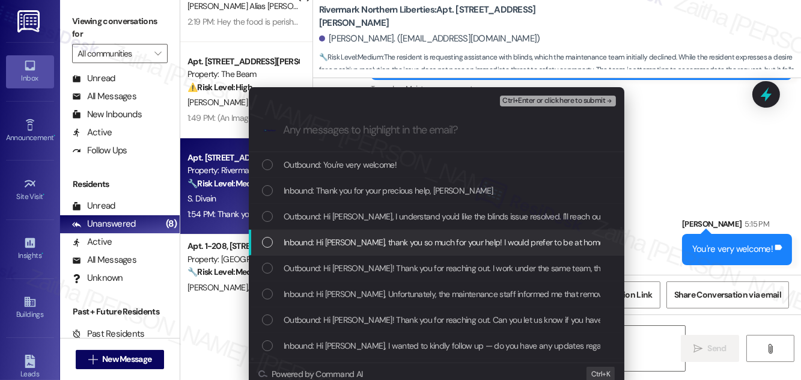
click at [371, 237] on span "Inbound: Hi [PERSON_NAME], thank you so much for your help! I would prefer to b…" at bounding box center [755, 242] width 943 height 13
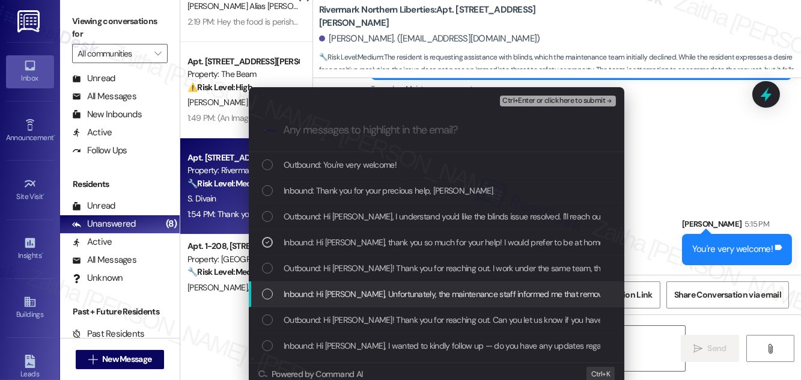
click at [380, 299] on span "Inbound: Hi [PERSON_NAME], Unfortunately, the maintenance staff informed me tha…" at bounding box center [727, 293] width 886 height 13
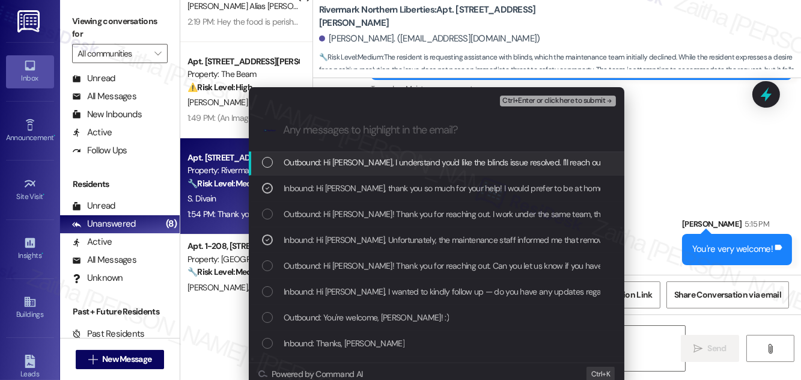
click at [530, 102] on span "Ctrl+Enter or click here to submit" at bounding box center [553, 101] width 103 height 8
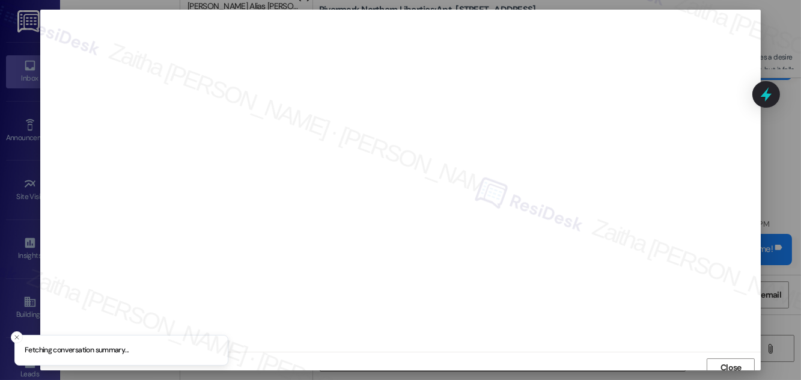
scroll to position [7, 0]
click at [723, 357] on span "Close" at bounding box center [730, 360] width 21 height 13
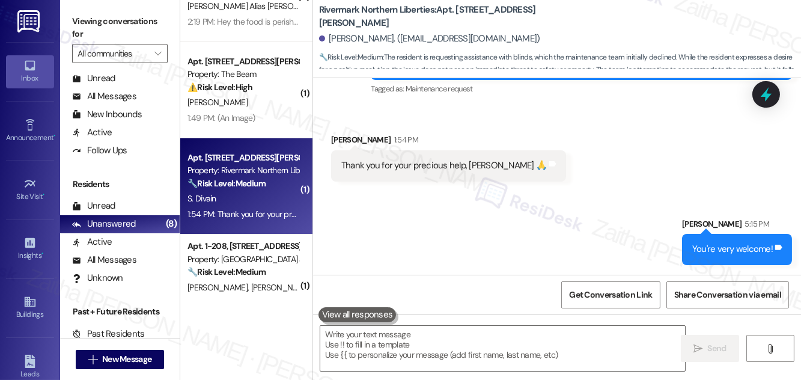
click at [765, 96] on icon at bounding box center [766, 94] width 11 height 14
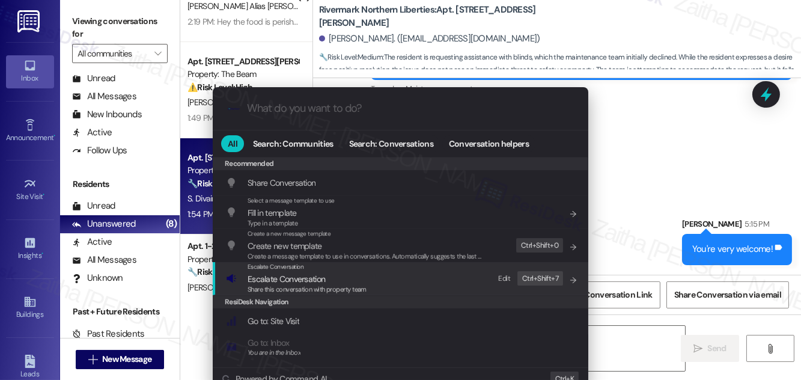
click at [268, 281] on span "Escalate Conversation" at bounding box center [286, 278] width 77 height 11
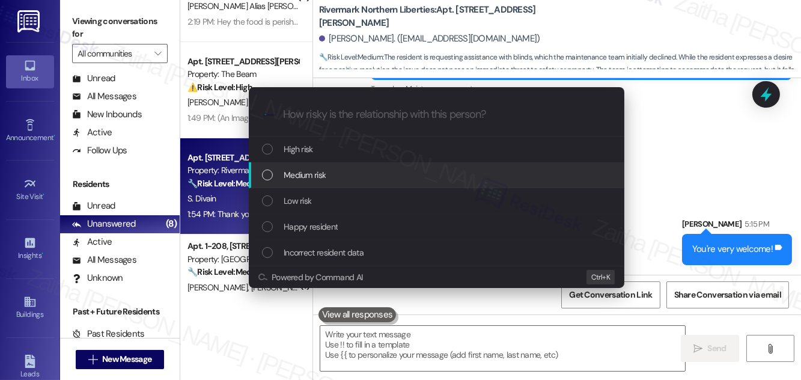
click at [317, 176] on span "Medium risk" at bounding box center [305, 174] width 42 height 13
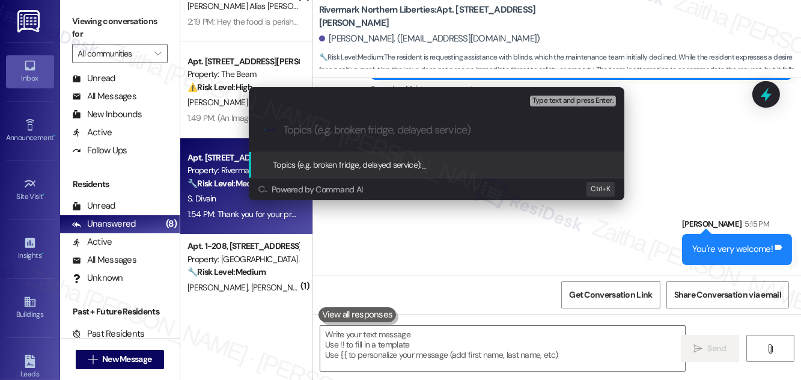
paste input "Resident Inquiry: Blinds Removal/Securing Not Covered by Maintenance"
type input "Resident Inquiry: Blinds Removal/Securing Not Covered by Maintenance"
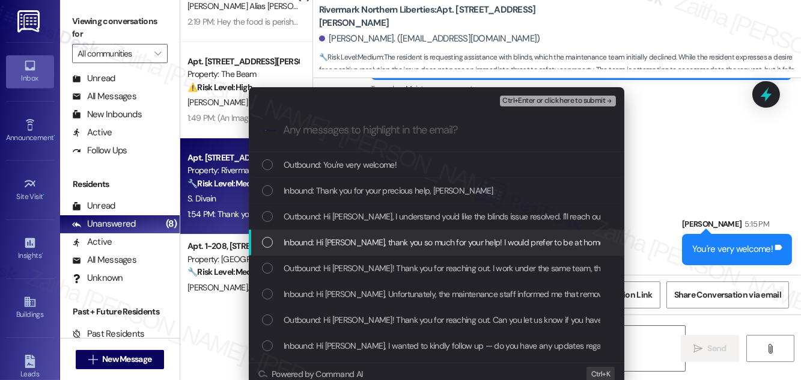
click at [361, 246] on span "Inbound: Hi [PERSON_NAME], thank you so much for your help! I would prefer to b…" at bounding box center [755, 242] width 943 height 13
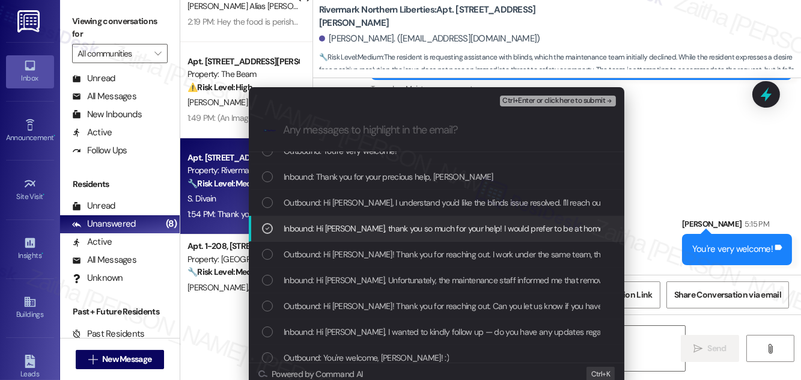
scroll to position [54, 0]
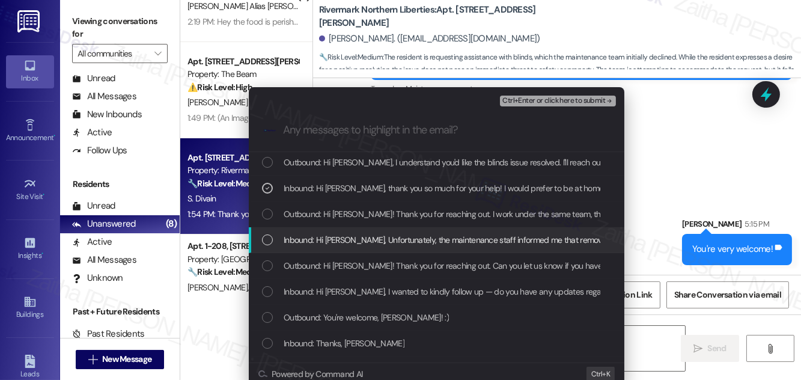
click at [360, 238] on span "Inbound: Hi [PERSON_NAME], Unfortunately, the maintenance staff informed me tha…" at bounding box center [727, 239] width 886 height 13
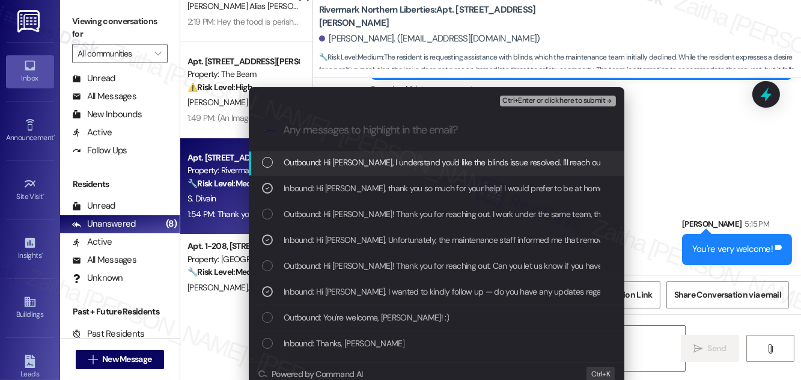
click at [532, 103] on span "Ctrl+Enter or click here to submit" at bounding box center [553, 101] width 103 height 8
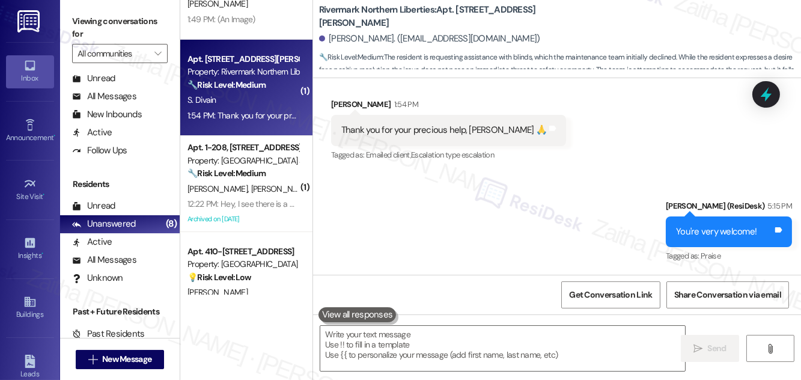
scroll to position [163, 0]
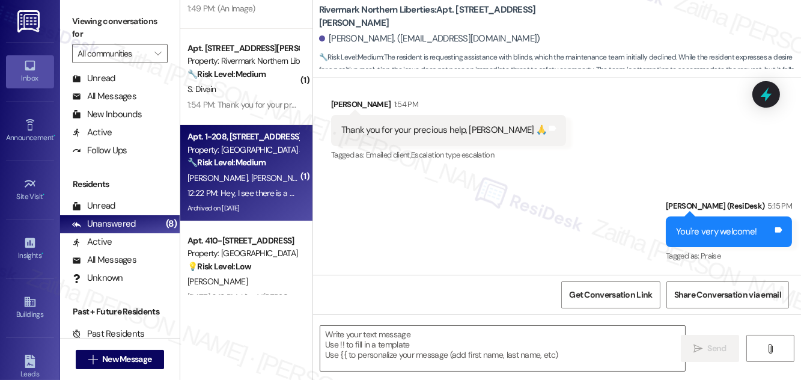
type textarea "Fetching suggested responses. Please feel free to read through the conversation…"
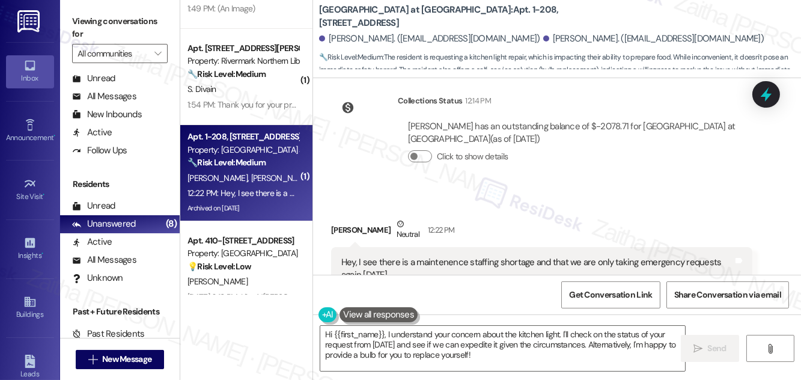
scroll to position [7450, 0]
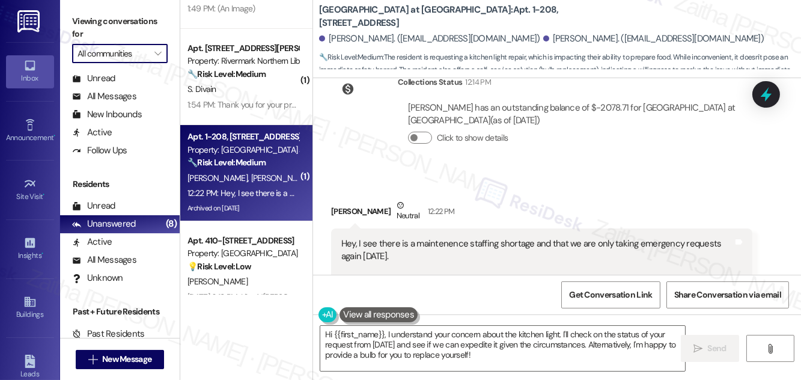
click at [133, 53] on input "All communities" at bounding box center [112, 53] width 71 height 19
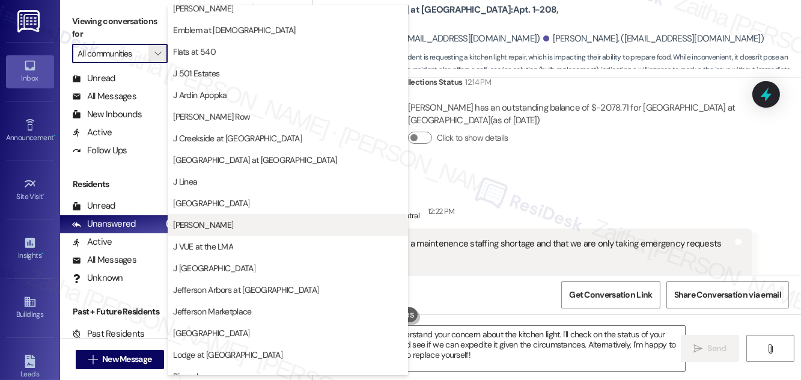
scroll to position [54, 0]
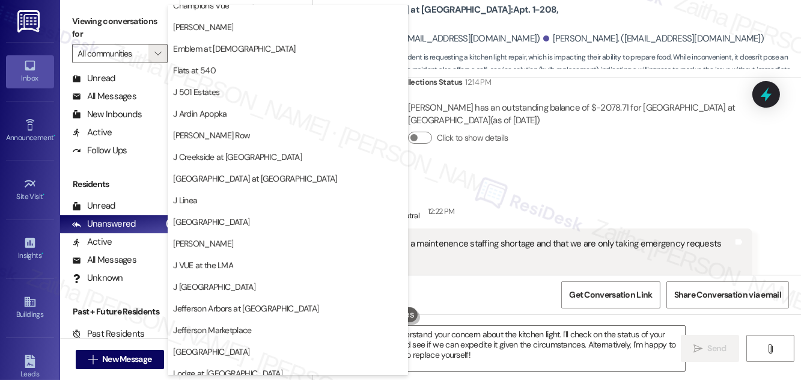
click at [567, 190] on div "Received via SMS [PERSON_NAME] Neutral 12:22 PM Hey, I see there is a maintenen…" at bounding box center [541, 270] width 439 height 160
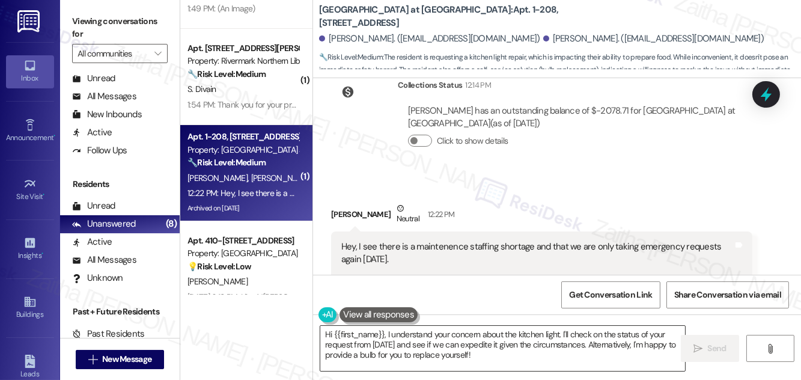
scroll to position [7450, 0]
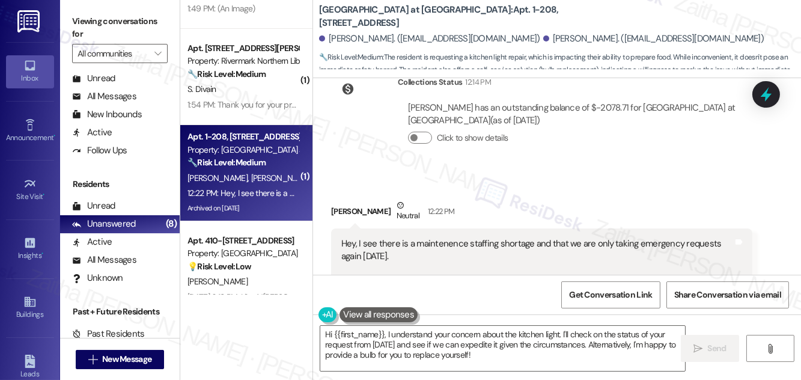
click at [346, 199] on div "[PERSON_NAME] Neutral 12:22 PM" at bounding box center [541, 213] width 421 height 29
copy div "[PERSON_NAME]"
click at [358, 336] on textarea "Hi {{first_name}}, I understand your concern about the kitchen light. I'll chec…" at bounding box center [502, 348] width 365 height 45
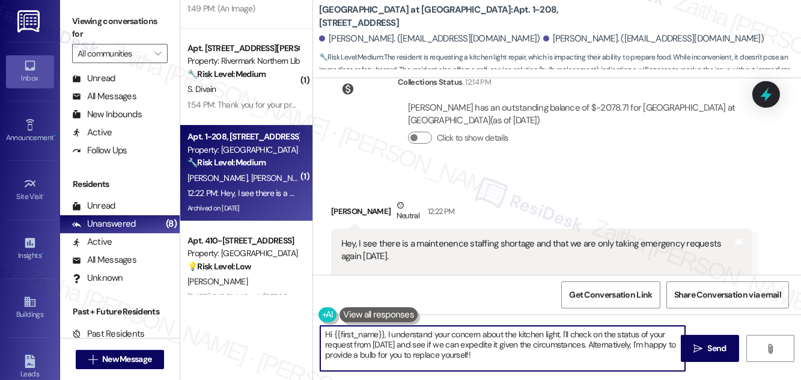
click at [358, 336] on textarea "Hi {{first_name}}, I understand your concern about the kitchen light. I'll chec…" at bounding box center [502, 348] width 365 height 45
paste textarea "[PERSON_NAME]"
drag, startPoint x: 324, startPoint y: 355, endPoint x: 564, endPoint y: 356, distance: 239.7
click at [564, 356] on textarea "Hi [PERSON_NAME], thank you for following up. I understand your concern about t…" at bounding box center [502, 348] width 365 height 45
click at [448, 237] on div "Hey, I see there is a maintenence staffing shortage and that we are only taking…" at bounding box center [537, 275] width 392 height 77
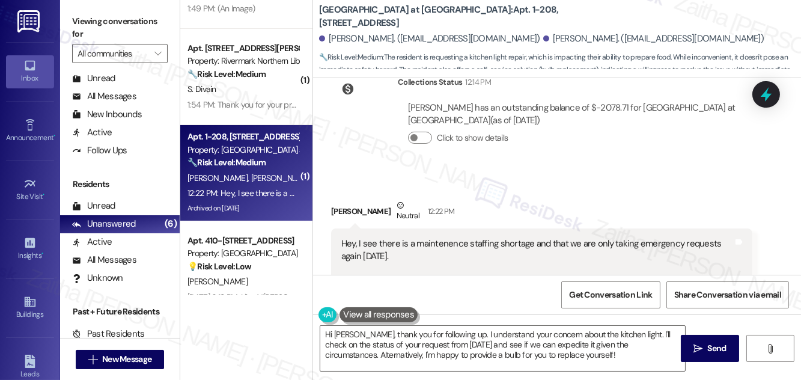
drag, startPoint x: 338, startPoint y: 163, endPoint x: 576, endPoint y: 234, distance: 248.2
click at [576, 234] on div "Hey, I see there is a maintenence staffing shortage and that we are only taking…" at bounding box center [541, 276] width 421 height 96
copy div "Hey, I see there is a maintenence staffing shortage and that we are only taking…"
click at [579, 323] on div "Tagged as: Maintenance request Click to highlight conversations about Maintenan…" at bounding box center [541, 331] width 421 height 17
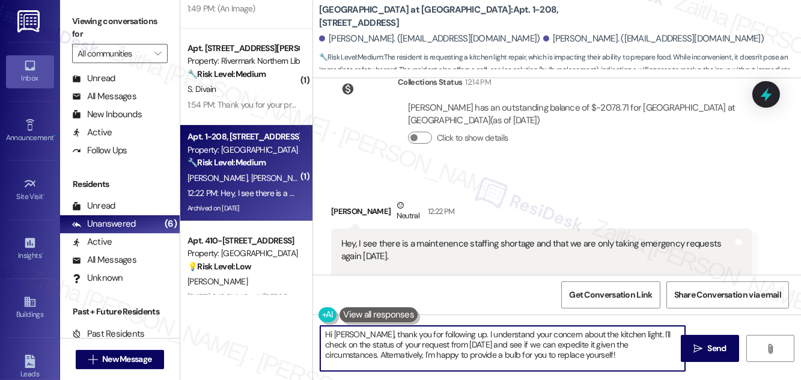
drag, startPoint x: 459, startPoint y: 332, endPoint x: 588, endPoint y: 353, distance: 130.8
click at [588, 353] on textarea "Hi [PERSON_NAME], thank you for following up. I understand your concern about t…" at bounding box center [502, 348] width 365 height 45
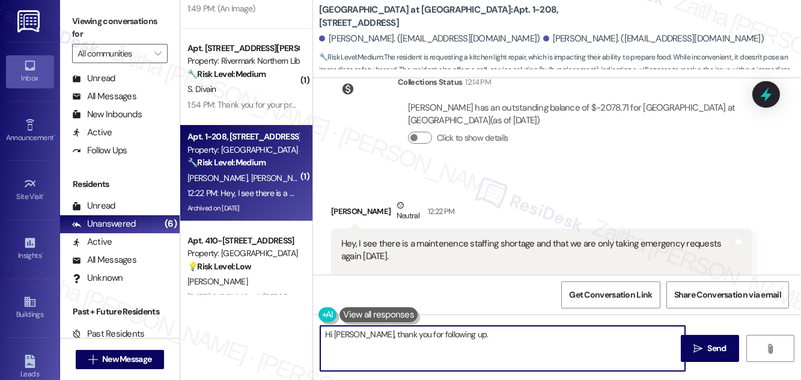
paste textarea "I understand how important it is to have proper lighting in your kitchen. I’ll …"
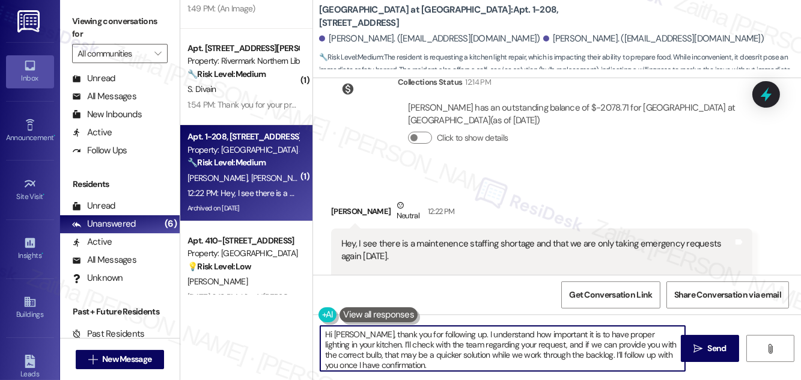
drag, startPoint x: 326, startPoint y: 333, endPoint x: 398, endPoint y: 362, distance: 77.6
click at [398, 362] on textarea "Hi [PERSON_NAME], thank you for following up. I understand how important it is …" at bounding box center [502, 348] width 365 height 45
click at [412, 365] on textarea "Hi [PERSON_NAME], thank you for following up. I understand how important it is …" at bounding box center [502, 348] width 365 height 45
click at [551, 354] on textarea "Hi [PERSON_NAME], thank you for following up. I understand how important it is …" at bounding box center [502, 348] width 365 height 45
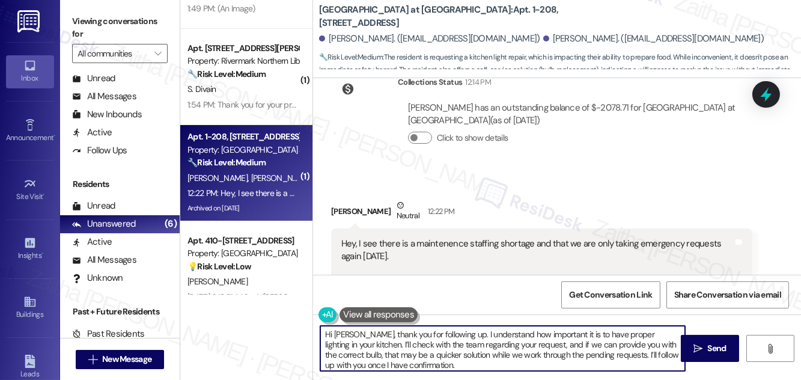
type textarea "Hi [PERSON_NAME], thank you for following up. I understand how important it is …"
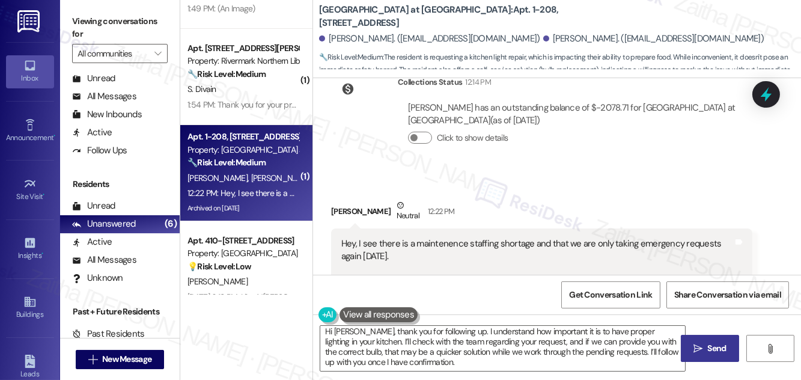
click at [708, 339] on button " Send" at bounding box center [710, 348] width 58 height 27
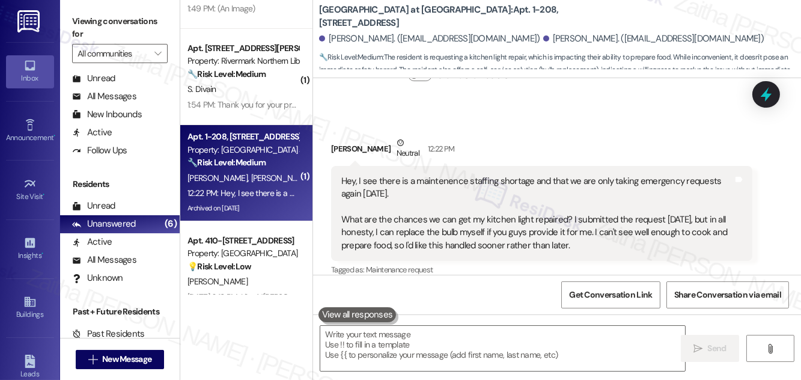
scroll to position [7559, 0]
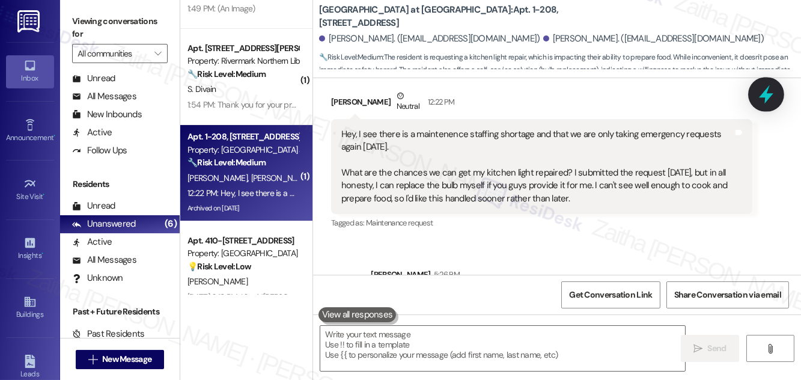
click at [766, 102] on icon at bounding box center [766, 94] width 20 height 20
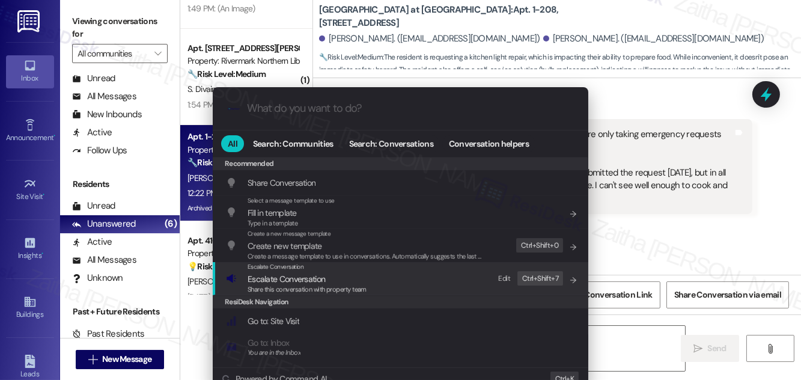
click at [288, 281] on span "Escalate Conversation" at bounding box center [286, 278] width 77 height 11
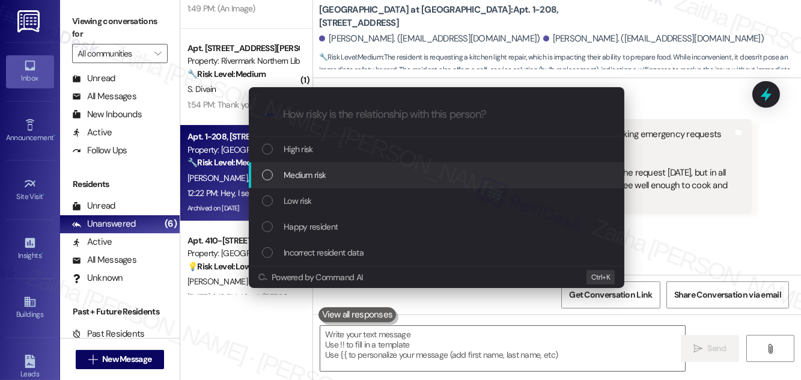
click at [315, 180] on span "Medium risk" at bounding box center [305, 174] width 42 height 13
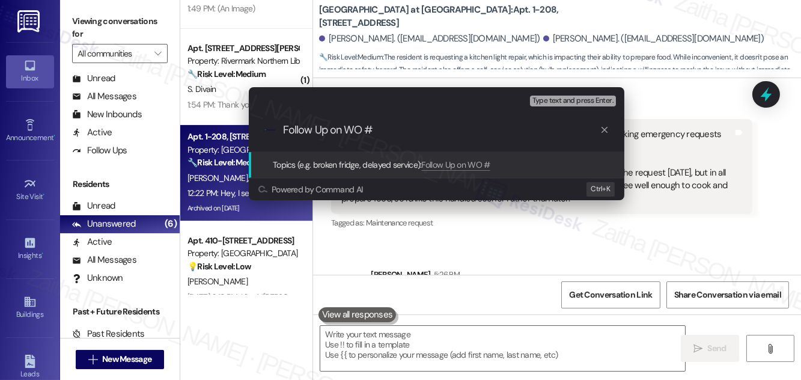
click at [407, 130] on input "Follow Up on WO #" at bounding box center [441, 130] width 317 height 13
paste input "6124-1"
type input "Follow Up on WO # 6124-1 - Kitchen light bulb"
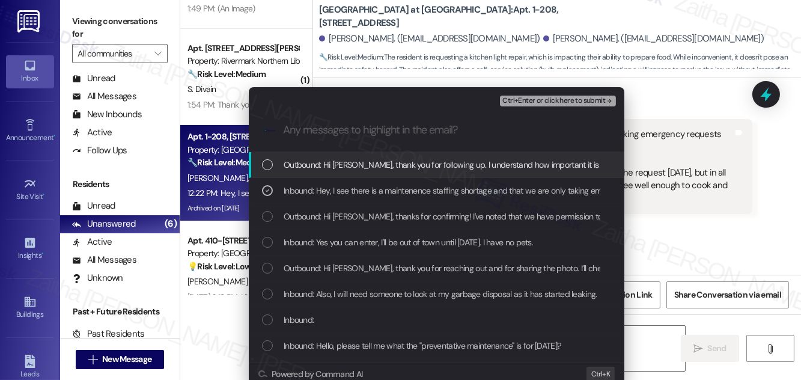
click at [520, 101] on span "Ctrl+Enter or click here to submit" at bounding box center [553, 101] width 103 height 8
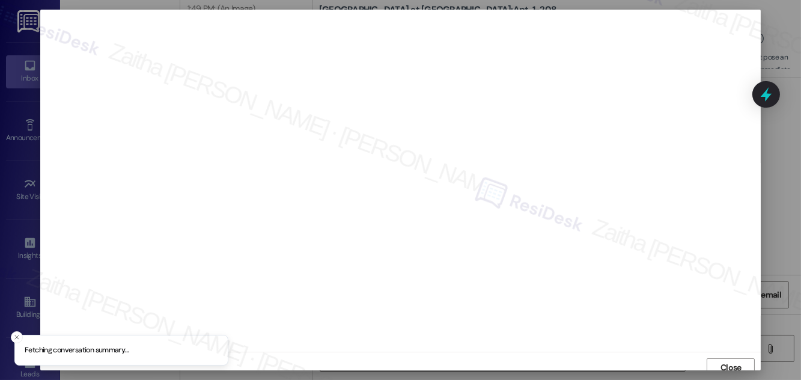
scroll to position [7, 0]
click at [728, 359] on span "Close" at bounding box center [730, 360] width 21 height 13
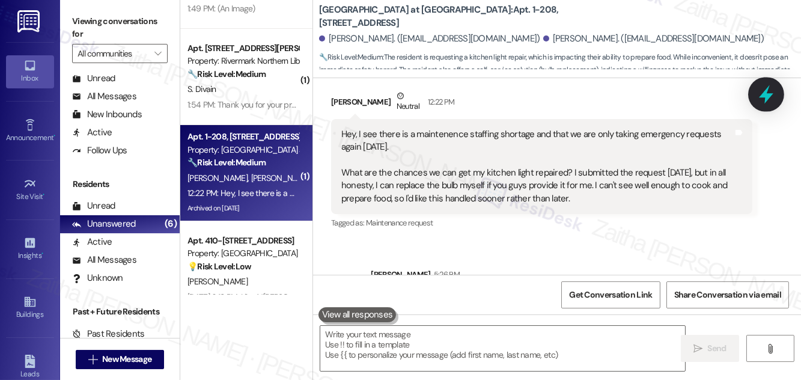
click at [762, 93] on icon at bounding box center [766, 94] width 20 height 20
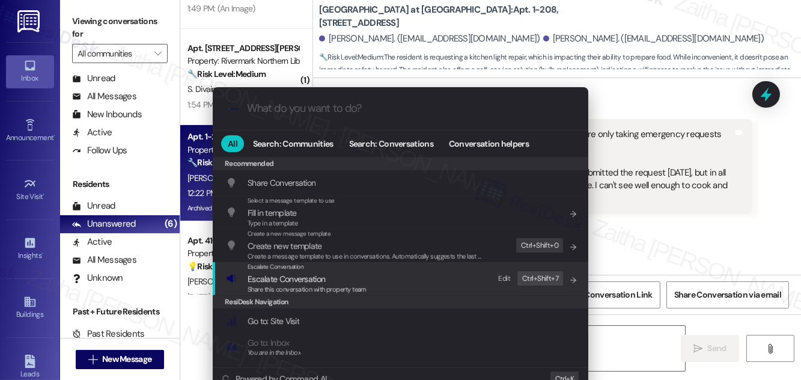
click at [287, 277] on span "Escalate Conversation" at bounding box center [286, 278] width 77 height 11
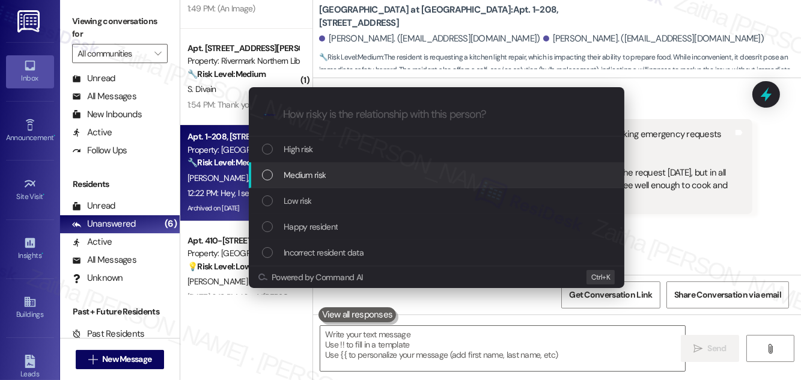
click at [309, 170] on span "Medium risk" at bounding box center [305, 174] width 42 height 13
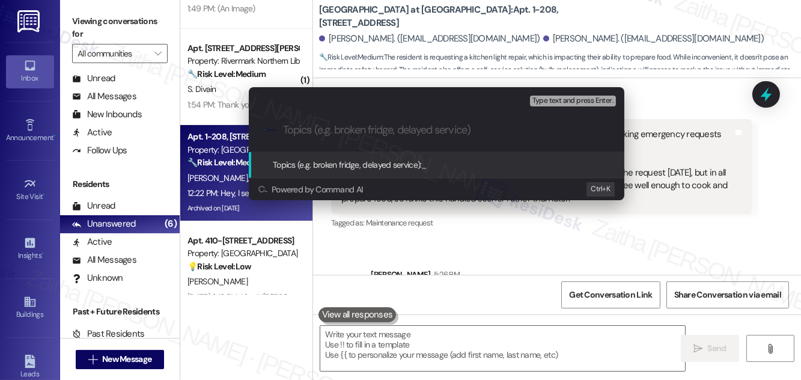
paste input "Follow Up on WO # 6124-1 - Kitchen light bulb"
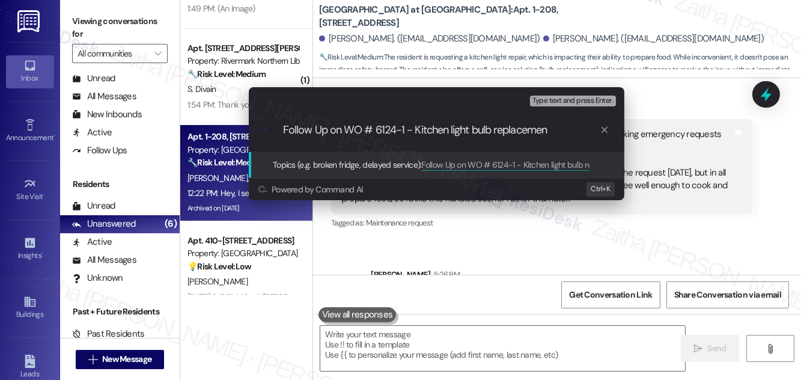
type input "Follow Up on WO # 6124-1 - Kitchen light bulb replacement"
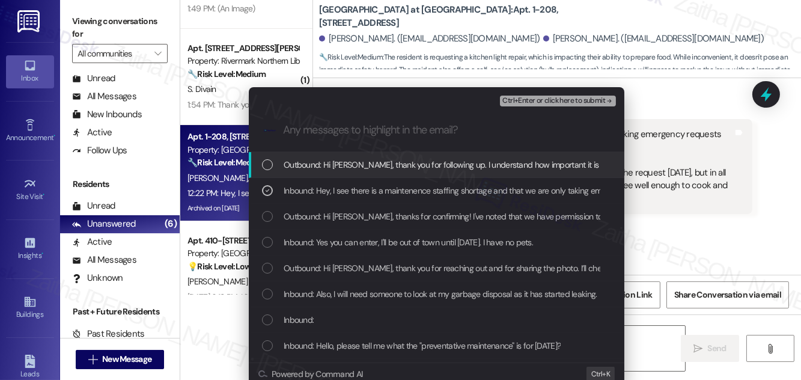
click at [538, 98] on span "Ctrl+Enter or click here to submit" at bounding box center [553, 101] width 103 height 8
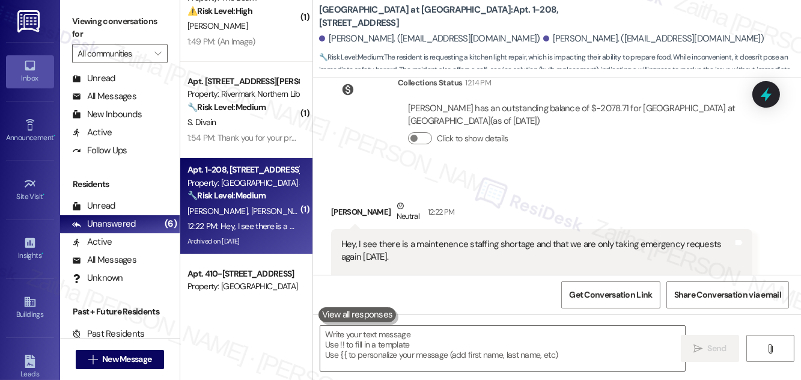
scroll to position [0, 0]
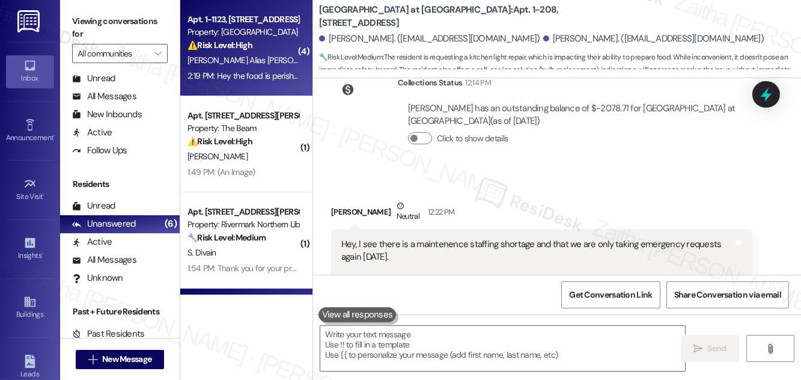
click at [269, 53] on div "[PERSON_NAME] Alias [PERSON_NAME] [PERSON_NAME]" at bounding box center [243, 60] width 114 height 15
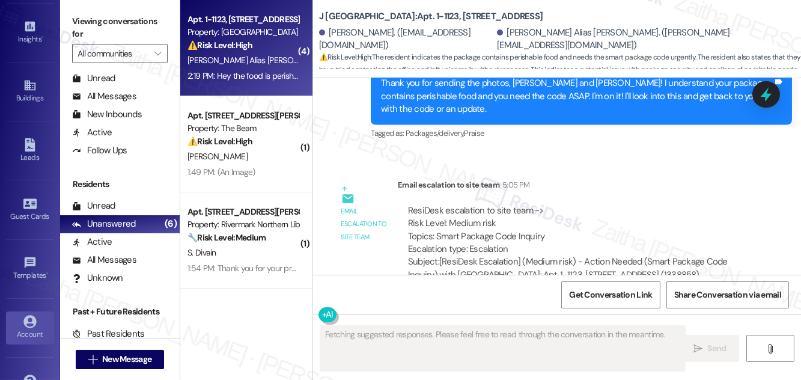
scroll to position [218, 0]
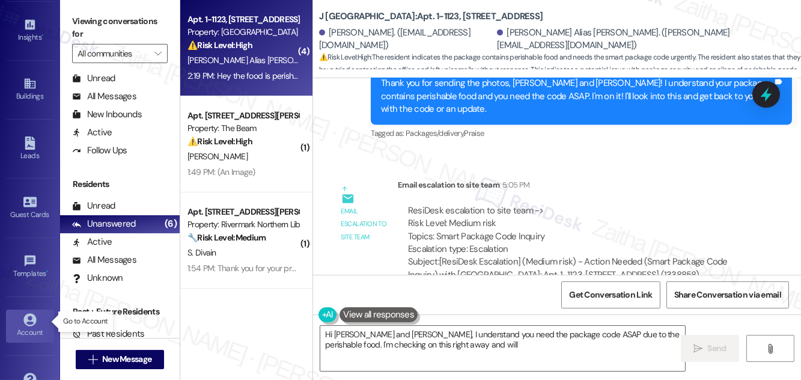
type textarea "Hi [PERSON_NAME] and [PERSON_NAME], I understand you need the package code ASAP…"
click at [34, 326] on div "Account" at bounding box center [30, 332] width 60 height 12
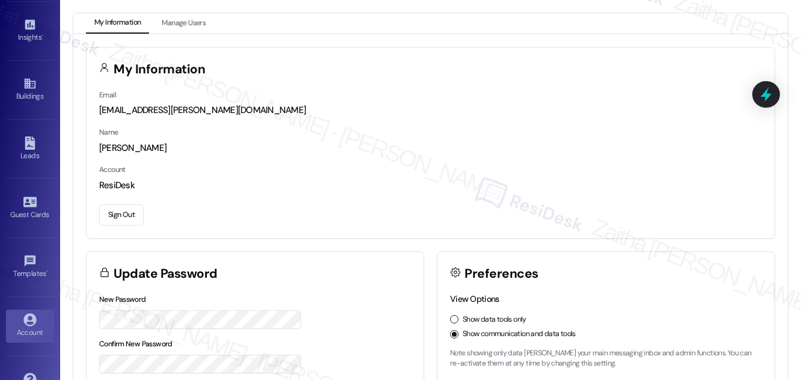
click at [126, 217] on button "Sign Out" at bounding box center [121, 214] width 44 height 21
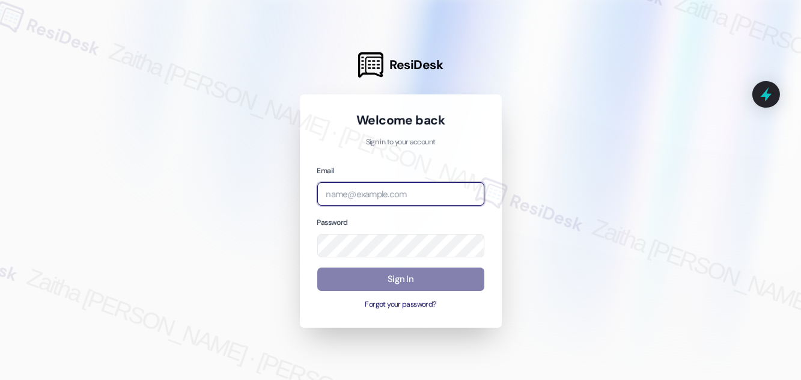
click at [362, 194] on input "email" at bounding box center [400, 193] width 167 height 23
type input "automated-surveys-orion_housing-zaitha.mae.[PERSON_NAME]@orion_[DOMAIN_NAME]"
